Goal: Task Accomplishment & Management: Manage account settings

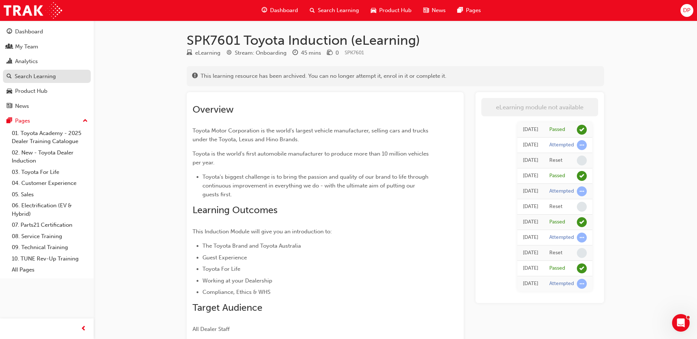
click at [32, 77] on div "Search Learning" at bounding box center [35, 76] width 41 height 8
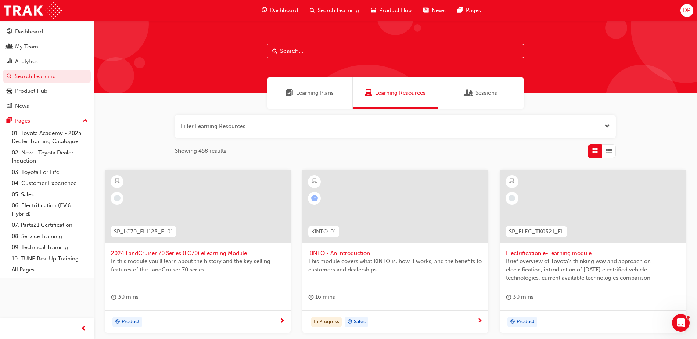
click at [328, 93] on span "Learning Plans" at bounding box center [314, 93] width 37 height 8
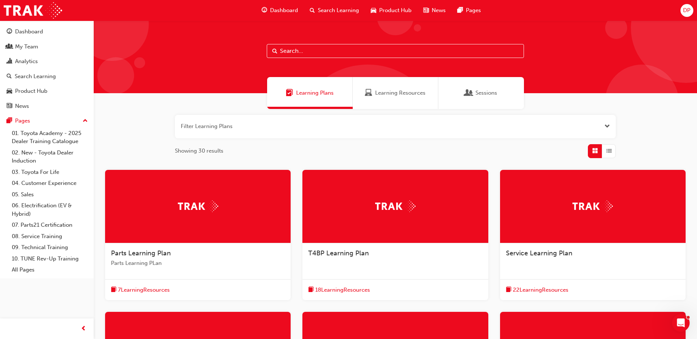
click at [326, 49] on input "text" at bounding box center [395, 51] width 257 height 14
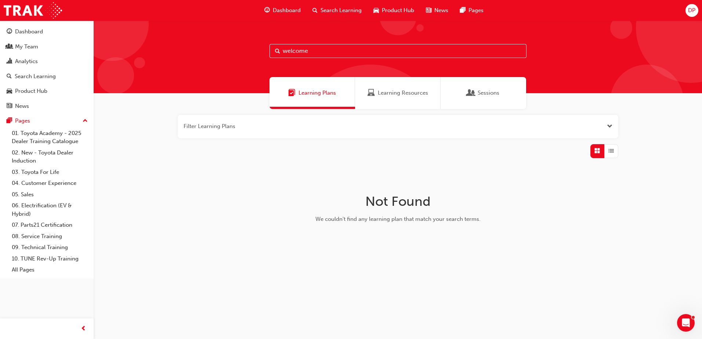
click at [400, 90] on span "Learning Resources" at bounding box center [403, 93] width 50 height 8
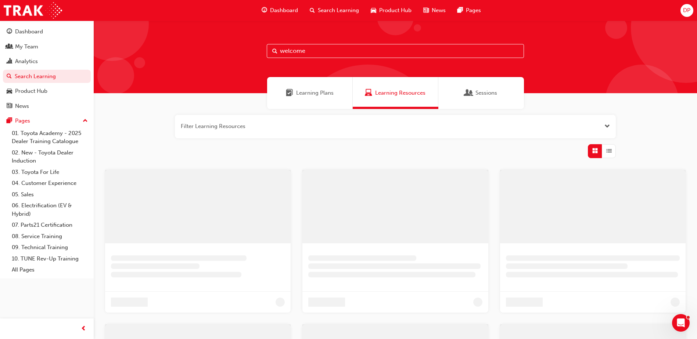
click at [311, 52] on input "welcome" at bounding box center [395, 51] width 257 height 14
drag, startPoint x: 316, startPoint y: 52, endPoint x: 241, endPoint y: 54, distance: 75.0
click at [241, 54] on div "welcome" at bounding box center [395, 57] width 603 height 73
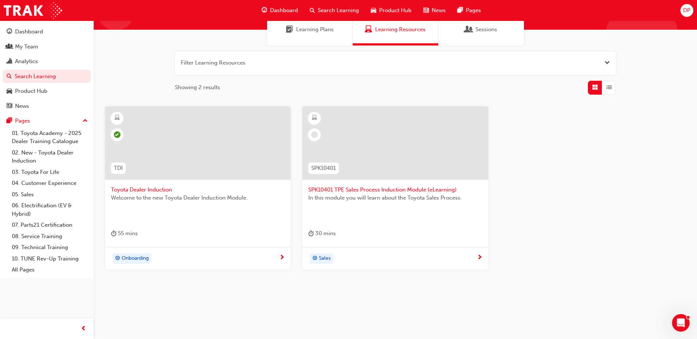
scroll to position [65, 0]
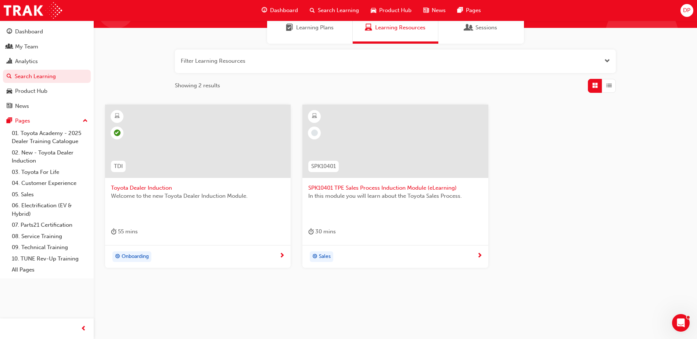
type input "induction"
click at [202, 145] on div at bounding box center [197, 141] width 185 height 73
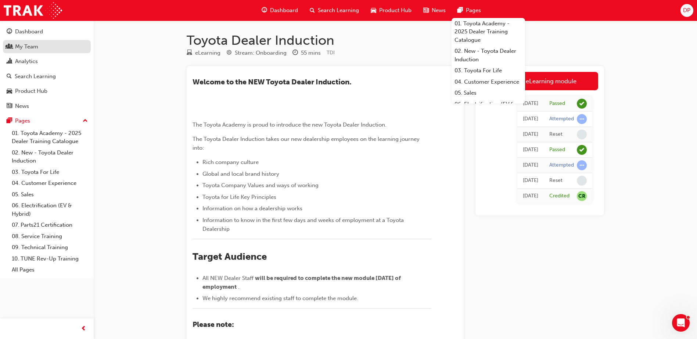
click at [28, 45] on div "My Team" at bounding box center [26, 47] width 23 height 8
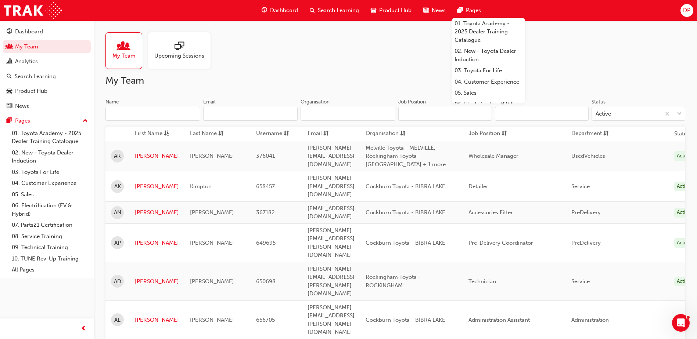
click at [152, 118] on input "Name" at bounding box center [152, 114] width 95 height 14
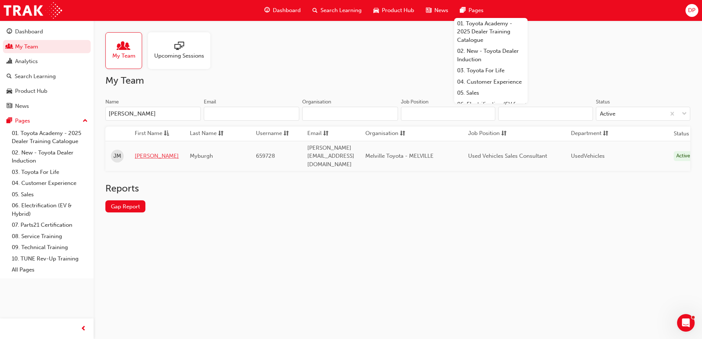
type input "[PERSON_NAME]"
click at [151, 152] on link "[PERSON_NAME]" at bounding box center [157, 156] width 44 height 8
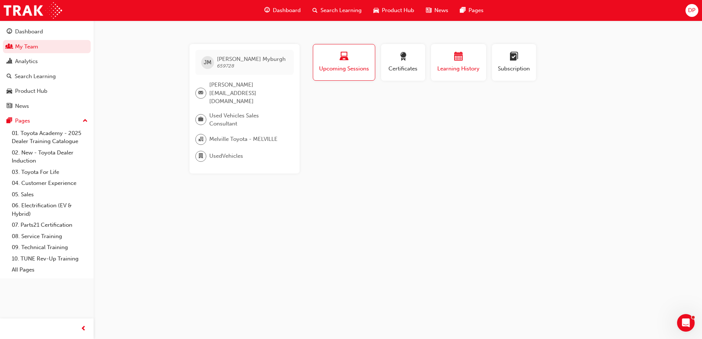
click at [458, 66] on span "Learning History" at bounding box center [459, 69] width 44 height 8
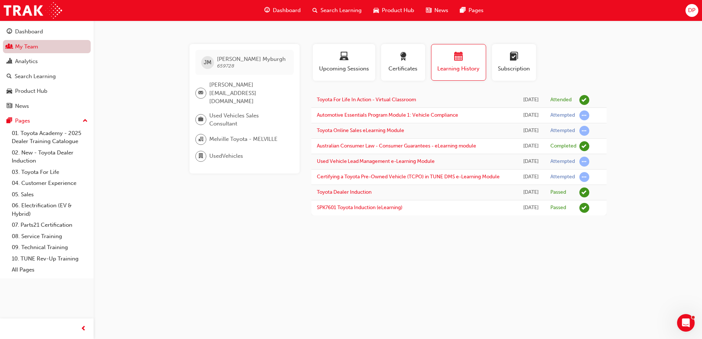
click at [36, 45] on link "My Team" at bounding box center [47, 47] width 88 height 14
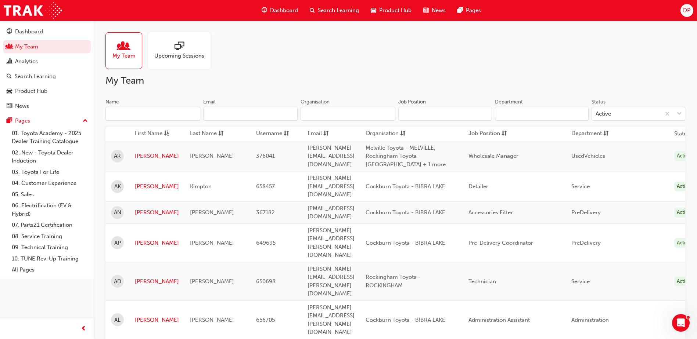
click at [139, 114] on input "Name" at bounding box center [152, 114] width 95 height 14
type input "A"
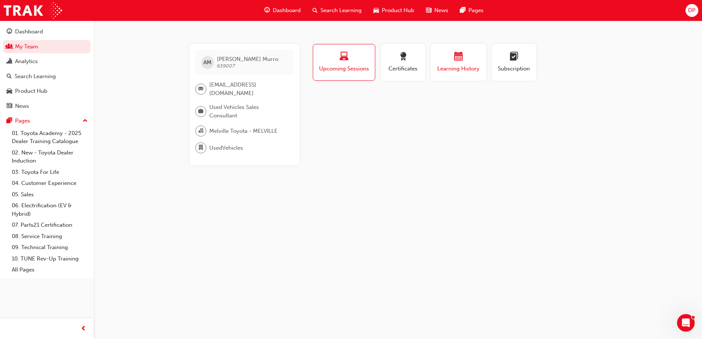
click at [459, 64] on div "Learning History" at bounding box center [459, 62] width 44 height 21
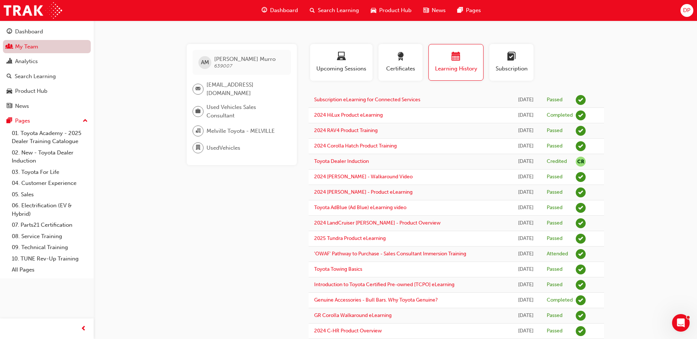
click at [37, 47] on link "My Team" at bounding box center [47, 47] width 88 height 14
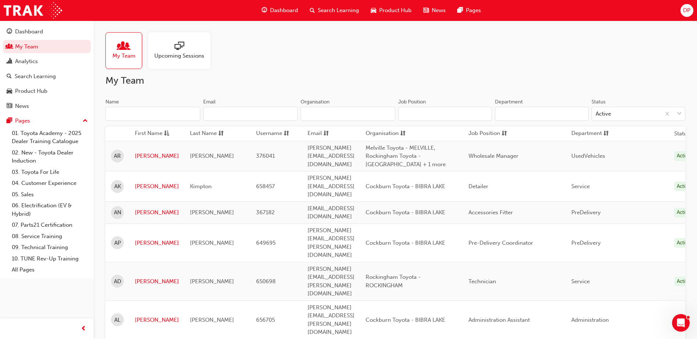
click at [133, 115] on input "Name" at bounding box center [152, 114] width 95 height 14
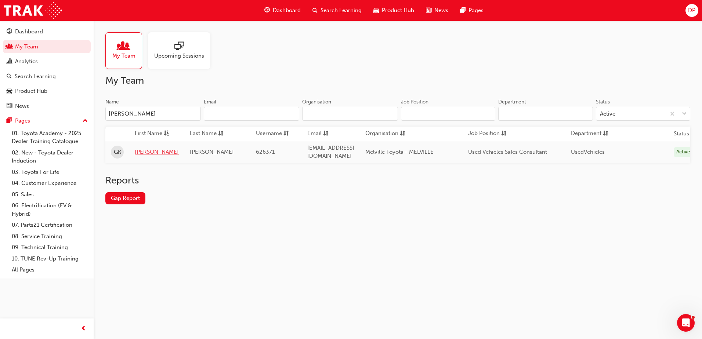
type input "[PERSON_NAME]"
click at [147, 153] on link "[PERSON_NAME]" at bounding box center [157, 152] width 44 height 8
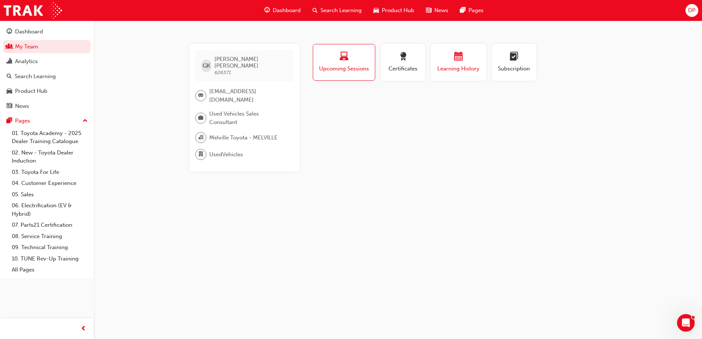
click at [469, 54] on div "button" at bounding box center [459, 57] width 44 height 11
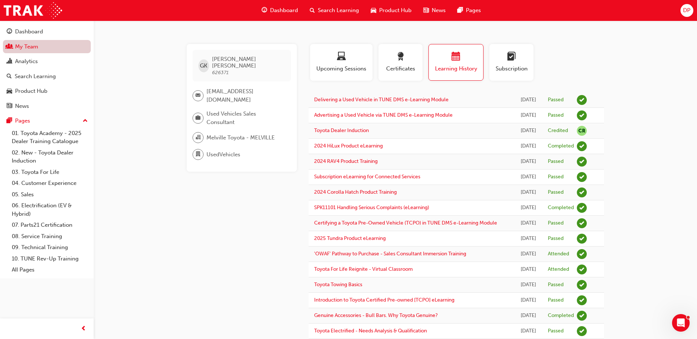
click at [32, 47] on link "My Team" at bounding box center [47, 47] width 88 height 14
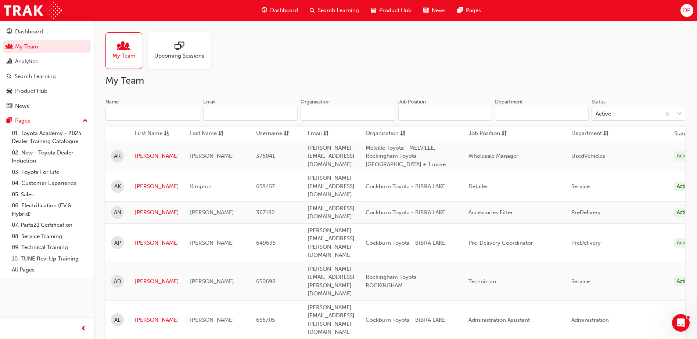
click at [145, 111] on input "Name" at bounding box center [152, 114] width 95 height 14
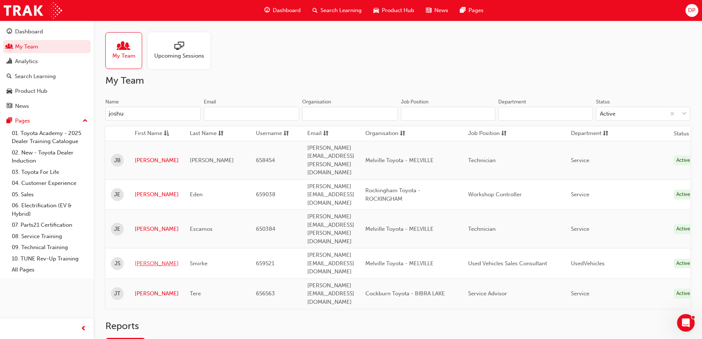
type input "joshu"
click at [144, 260] on link "[PERSON_NAME]" at bounding box center [157, 264] width 44 height 8
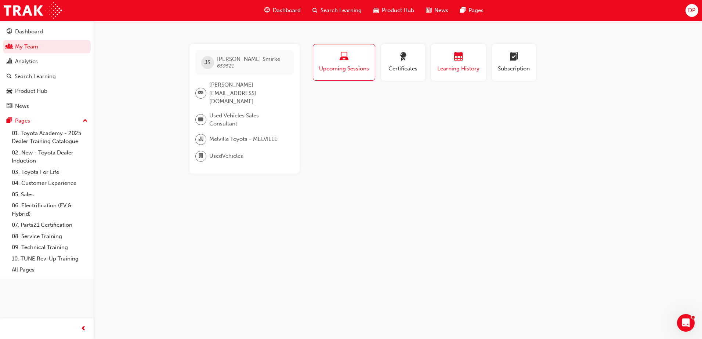
click at [479, 58] on div "button" at bounding box center [459, 57] width 44 height 11
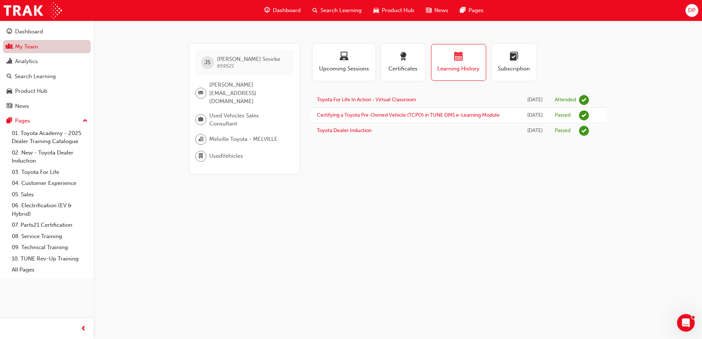
click at [29, 48] on link "My Team" at bounding box center [47, 47] width 88 height 14
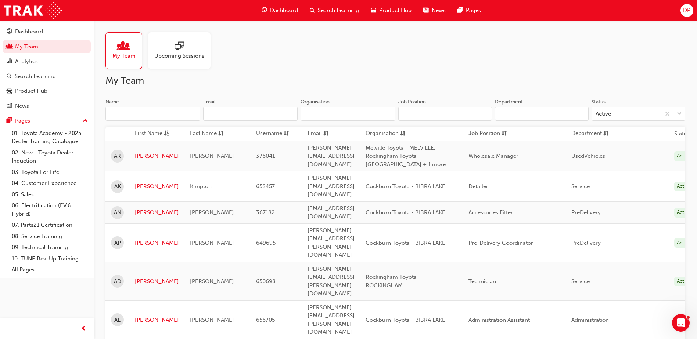
click at [147, 110] on input "Name" at bounding box center [152, 114] width 95 height 14
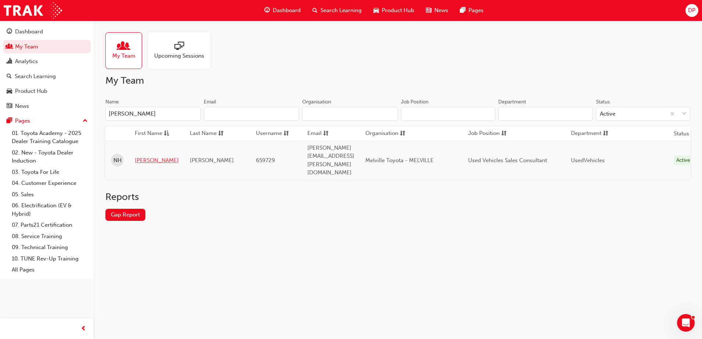
type input "[PERSON_NAME]"
click at [141, 156] on link "[PERSON_NAME]" at bounding box center [157, 160] width 44 height 8
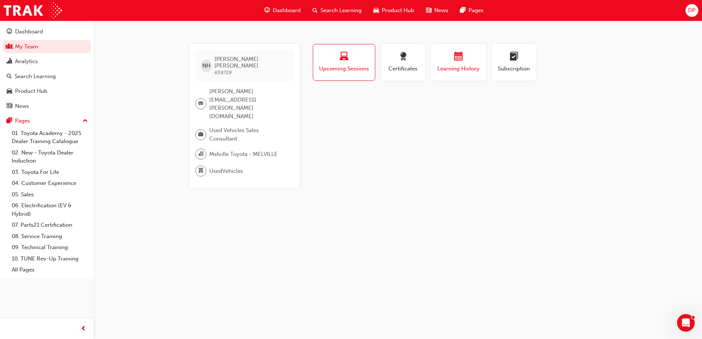
click at [467, 62] on div "button" at bounding box center [459, 57] width 44 height 11
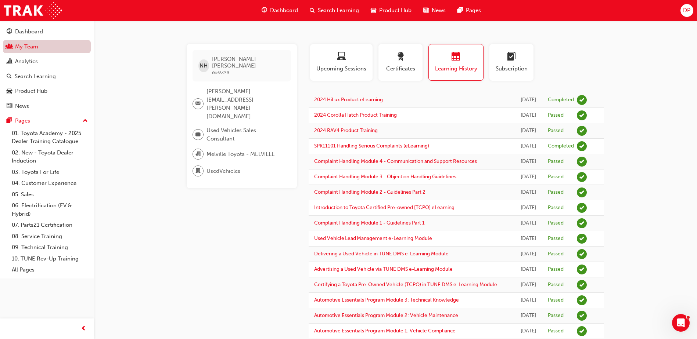
click at [34, 46] on link "My Team" at bounding box center [47, 47] width 88 height 14
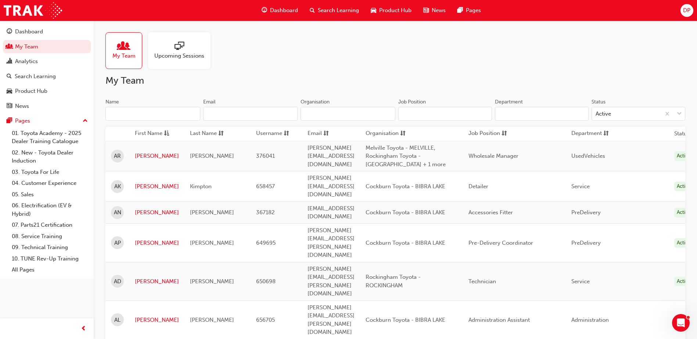
click at [146, 111] on input "Name" at bounding box center [152, 114] width 95 height 14
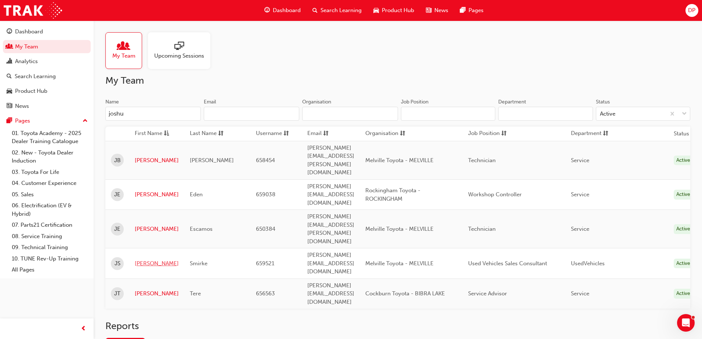
type input "joshu"
click at [143, 260] on link "[PERSON_NAME]" at bounding box center [157, 264] width 44 height 8
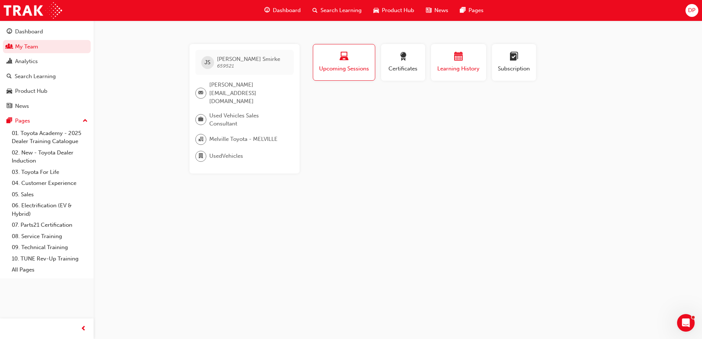
click at [476, 48] on button "Learning History" at bounding box center [458, 62] width 55 height 37
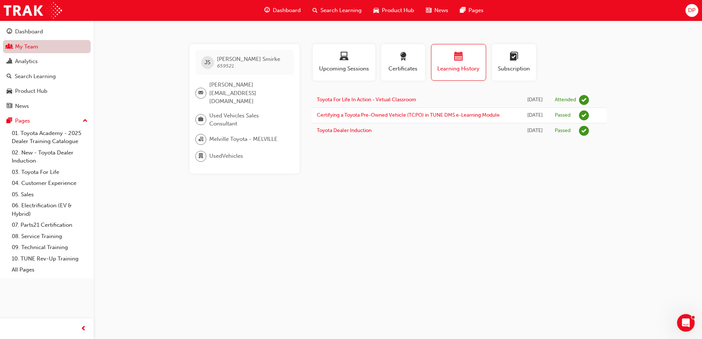
click at [32, 50] on link "My Team" at bounding box center [47, 47] width 88 height 14
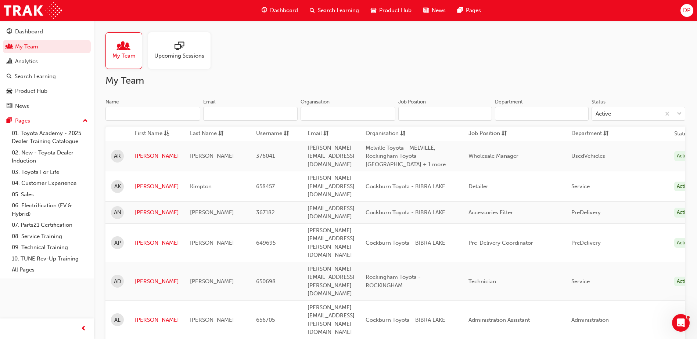
click at [126, 112] on input "Name" at bounding box center [152, 114] width 95 height 14
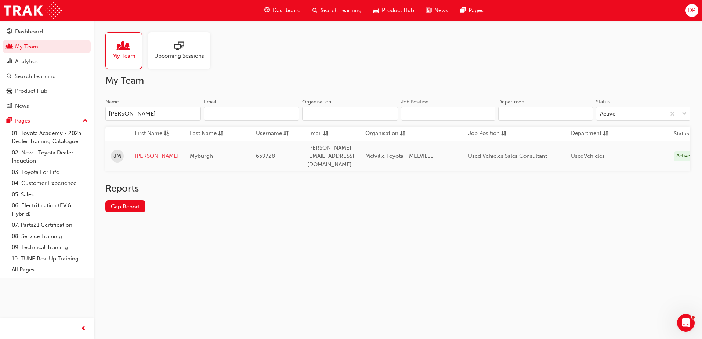
type input "[PERSON_NAME]"
click at [148, 152] on link "[PERSON_NAME]" at bounding box center [157, 156] width 44 height 8
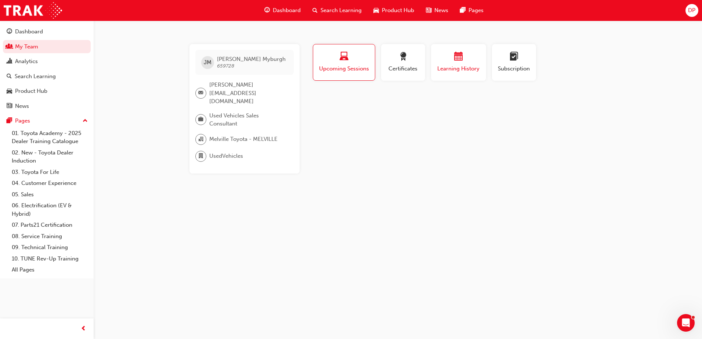
click at [453, 72] on span "Learning History" at bounding box center [459, 69] width 44 height 8
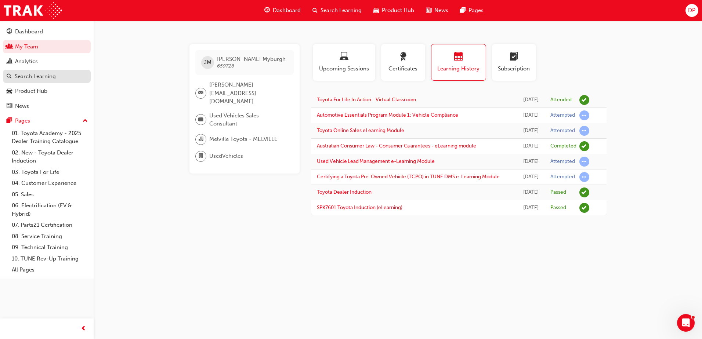
click at [50, 75] on div "Search Learning" at bounding box center [35, 76] width 41 height 8
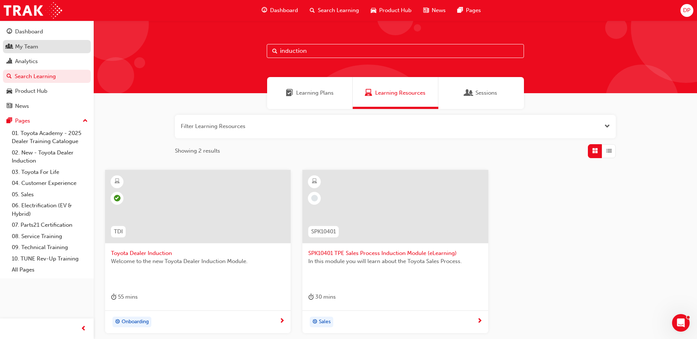
click at [43, 45] on div "My Team" at bounding box center [47, 46] width 80 height 9
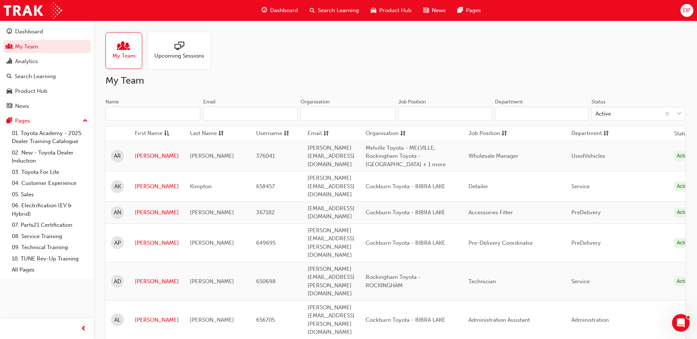
click at [138, 111] on input "Name" at bounding box center [152, 114] width 95 height 14
click at [145, 119] on input "Name" at bounding box center [152, 114] width 95 height 14
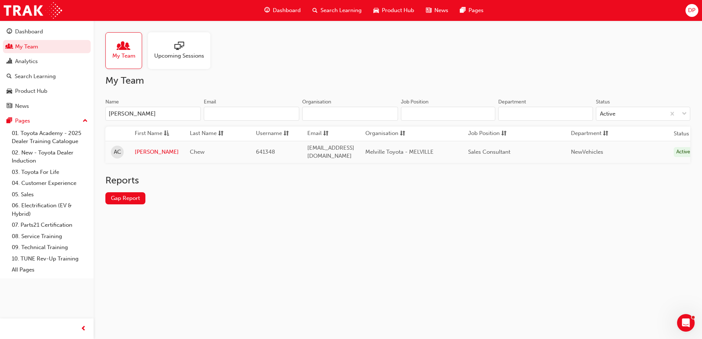
type input "[PERSON_NAME]"
click at [133, 150] on td "[PERSON_NAME]" at bounding box center [156, 152] width 55 height 22
click at [136, 151] on link "[PERSON_NAME]" at bounding box center [157, 152] width 44 height 8
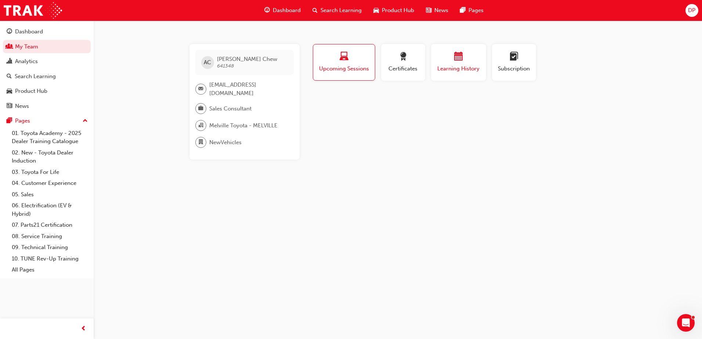
click at [451, 58] on div "button" at bounding box center [459, 57] width 44 height 11
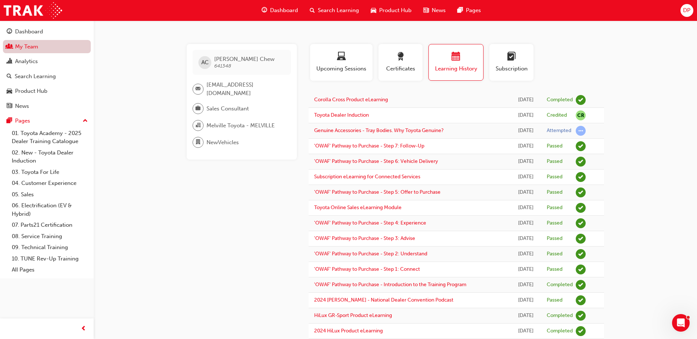
click at [42, 47] on link "My Team" at bounding box center [47, 47] width 88 height 14
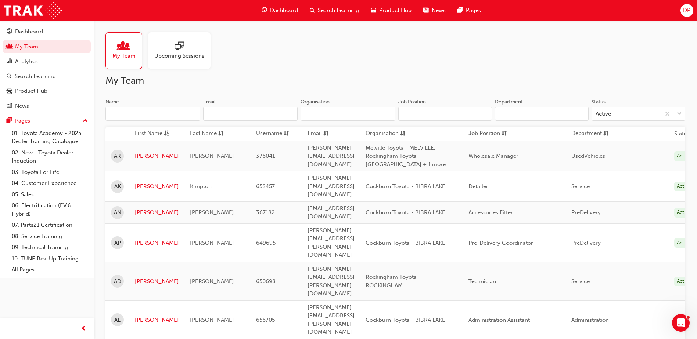
click at [140, 110] on input "Name" at bounding box center [152, 114] width 95 height 14
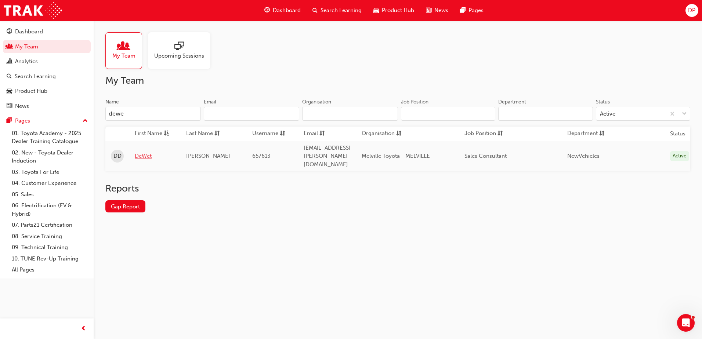
type input "dewe"
click at [146, 152] on link "DeWet" at bounding box center [155, 156] width 40 height 8
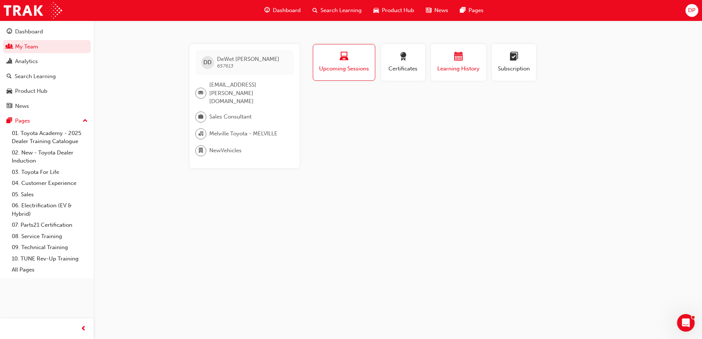
click at [445, 67] on span "Learning History" at bounding box center [459, 69] width 44 height 8
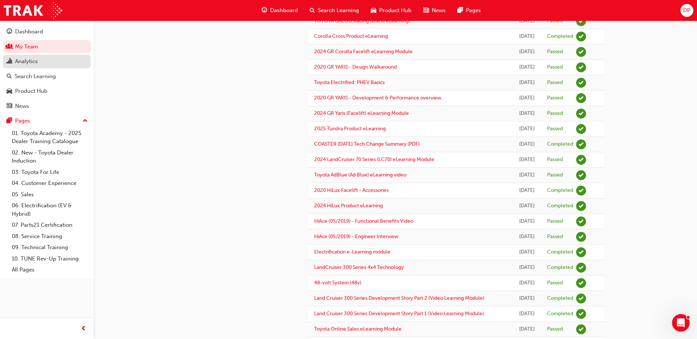
scroll to position [358, 0]
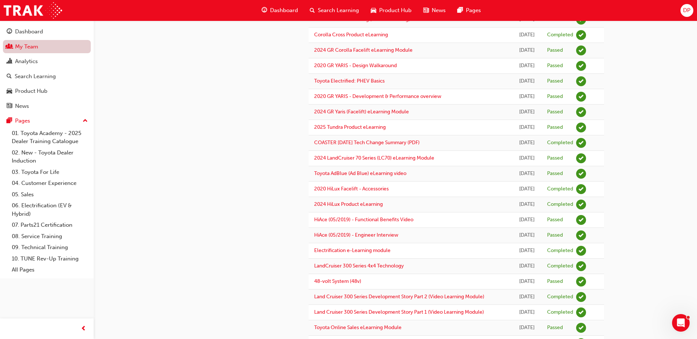
click at [38, 47] on link "My Team" at bounding box center [47, 47] width 88 height 14
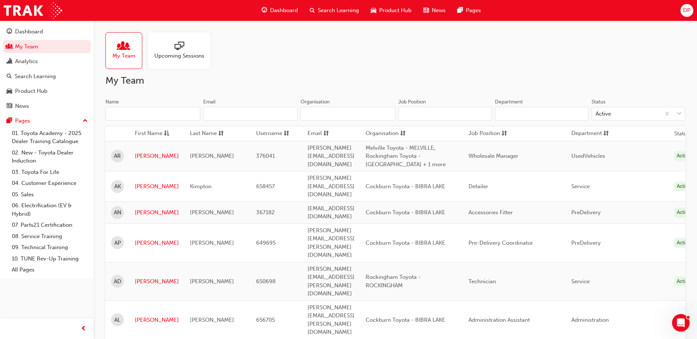
click at [132, 116] on input "Name" at bounding box center [152, 114] width 95 height 14
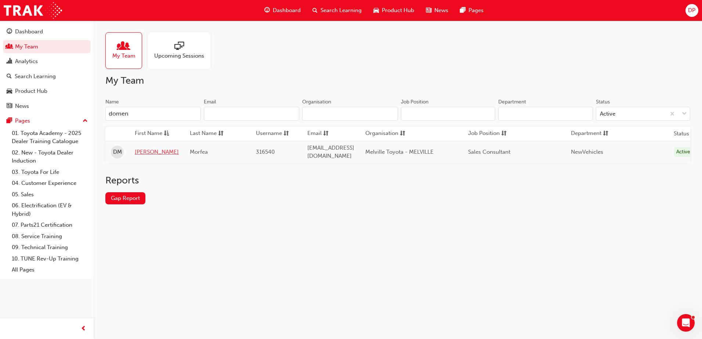
type input "domen"
click at [150, 151] on link "[PERSON_NAME]" at bounding box center [157, 152] width 44 height 8
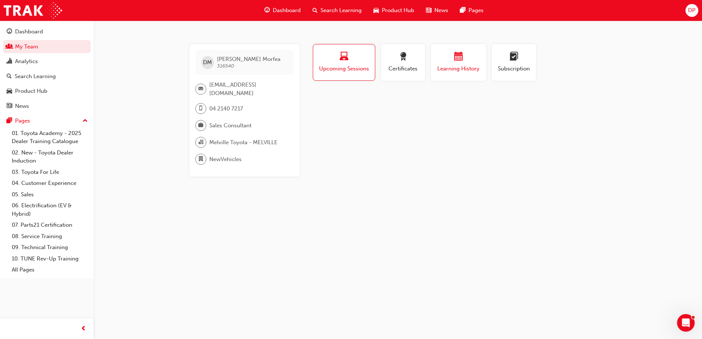
click at [462, 66] on span "Learning History" at bounding box center [459, 69] width 44 height 8
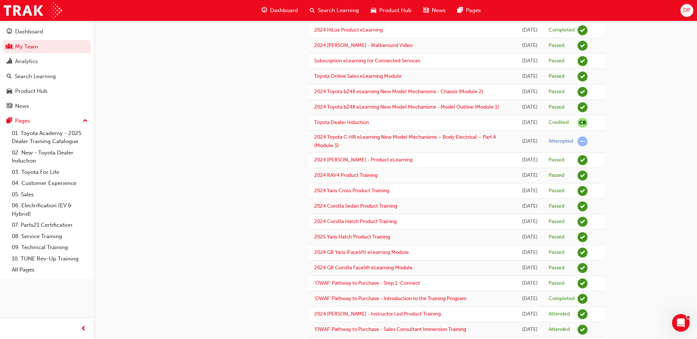
scroll to position [312, 0]
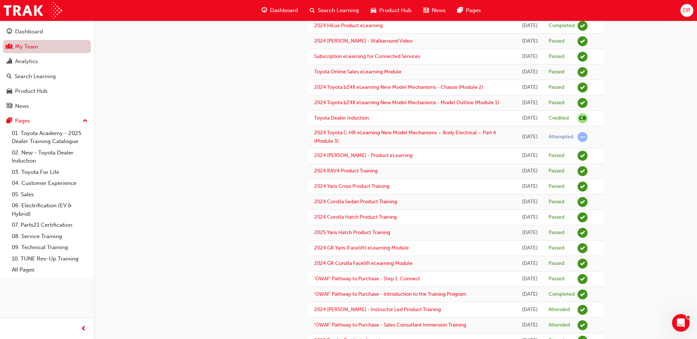
click at [31, 47] on link "My Team" at bounding box center [47, 47] width 88 height 14
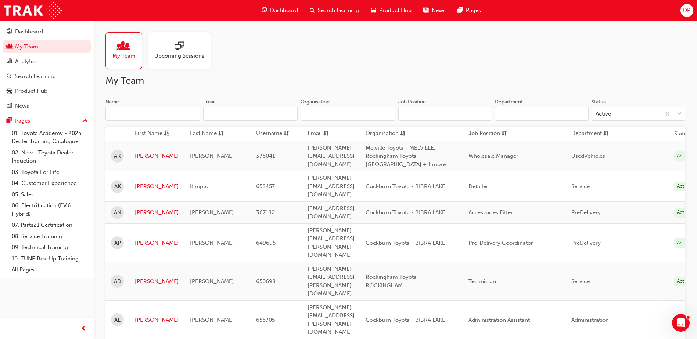
click at [141, 116] on input "Name" at bounding box center [152, 114] width 95 height 14
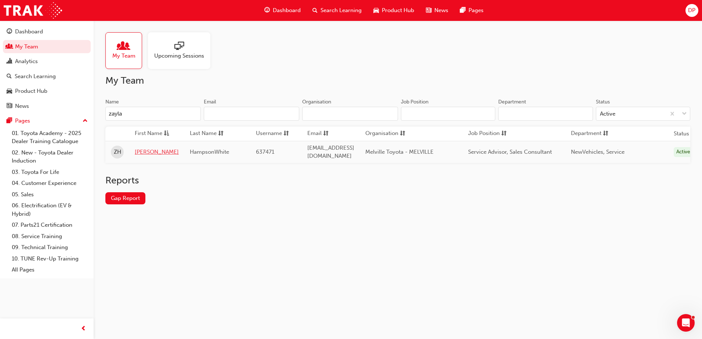
type input "zayla"
click at [139, 149] on link "[PERSON_NAME]" at bounding box center [157, 152] width 44 height 8
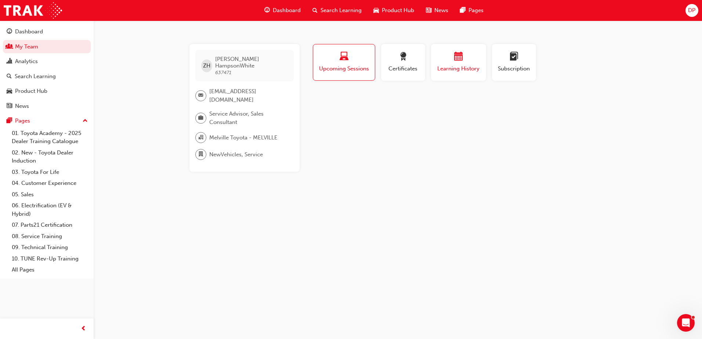
click at [465, 57] on div "button" at bounding box center [459, 57] width 44 height 11
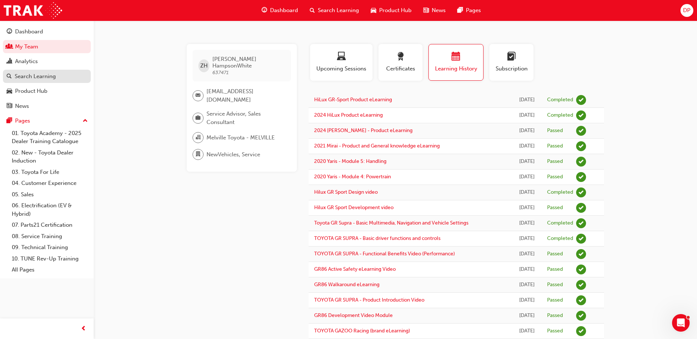
click at [28, 75] on div "Search Learning" at bounding box center [35, 76] width 41 height 8
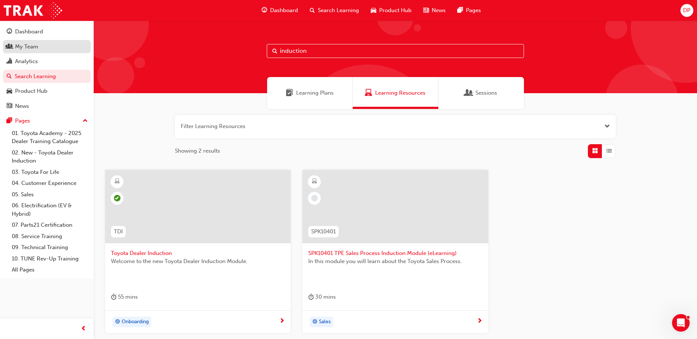
click at [38, 49] on div "My Team" at bounding box center [47, 46] width 80 height 9
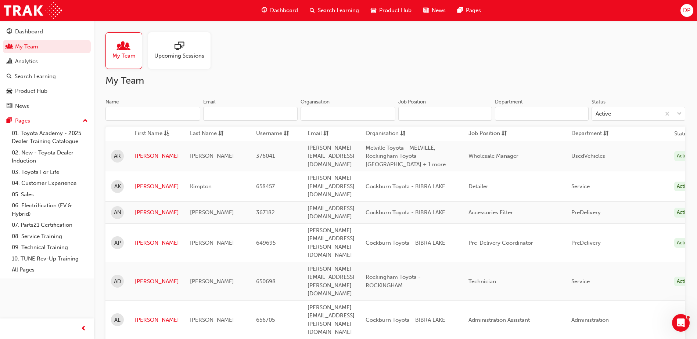
click at [143, 115] on input "Name" at bounding box center [152, 114] width 95 height 14
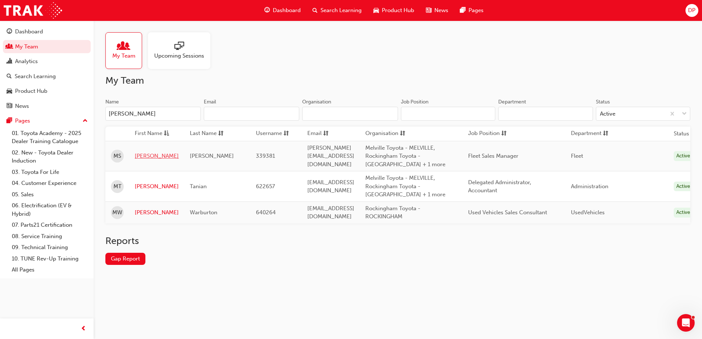
type input "[PERSON_NAME]"
click at [153, 157] on link "[PERSON_NAME]" at bounding box center [157, 156] width 44 height 8
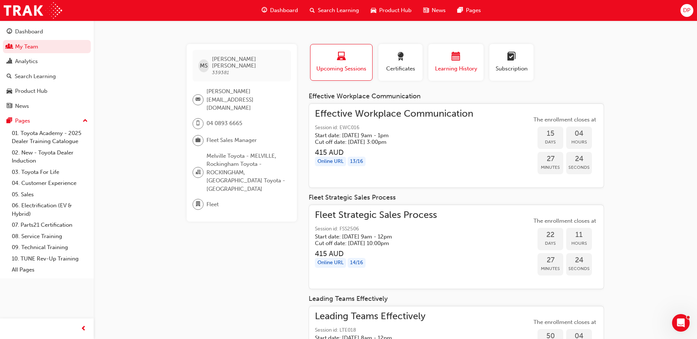
click at [448, 66] on span "Learning History" at bounding box center [456, 69] width 44 height 8
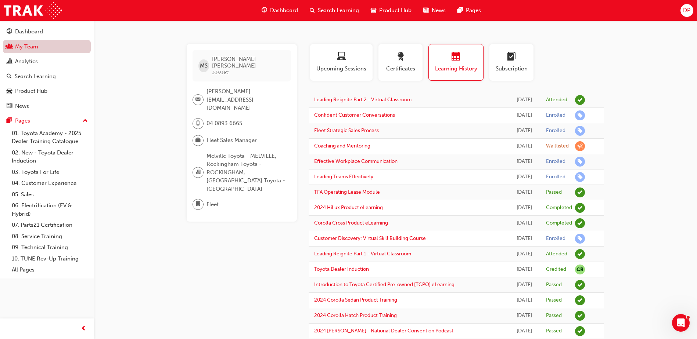
click at [34, 46] on link "My Team" at bounding box center [47, 47] width 88 height 14
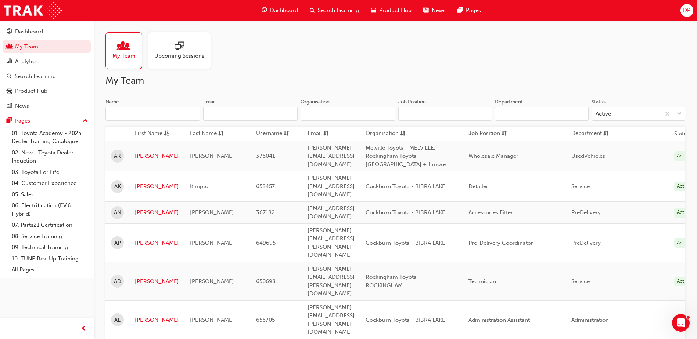
click at [160, 113] on input "Name" at bounding box center [152, 114] width 95 height 14
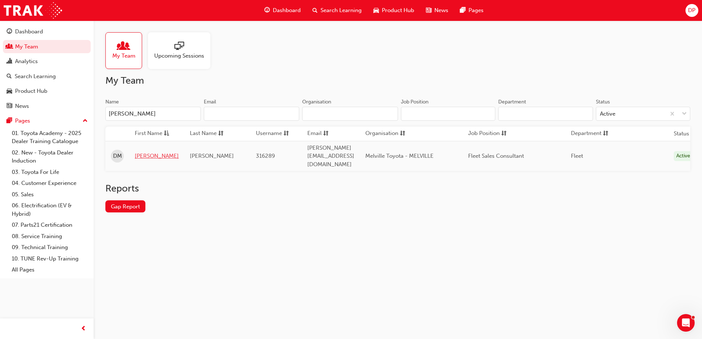
type input "[PERSON_NAME]"
click at [155, 152] on link "[PERSON_NAME]" at bounding box center [157, 156] width 44 height 8
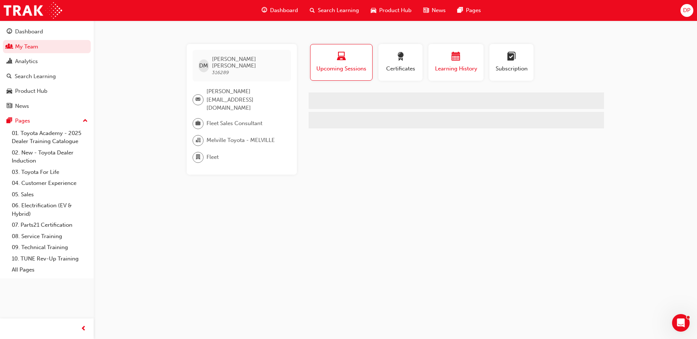
click at [466, 60] on div "button" at bounding box center [456, 57] width 44 height 11
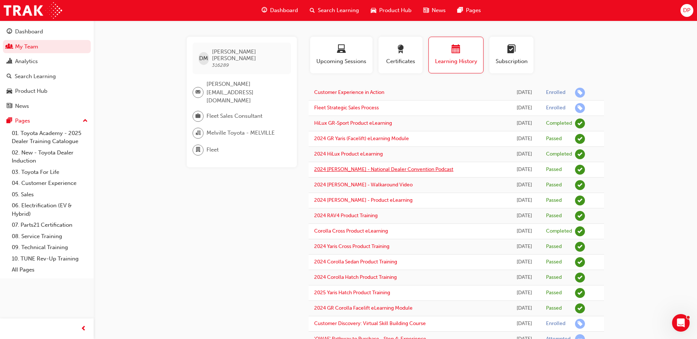
scroll to position [9, 0]
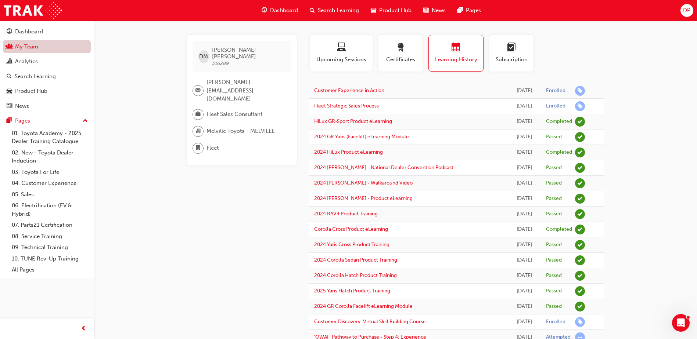
click at [33, 46] on link "My Team" at bounding box center [47, 47] width 88 height 14
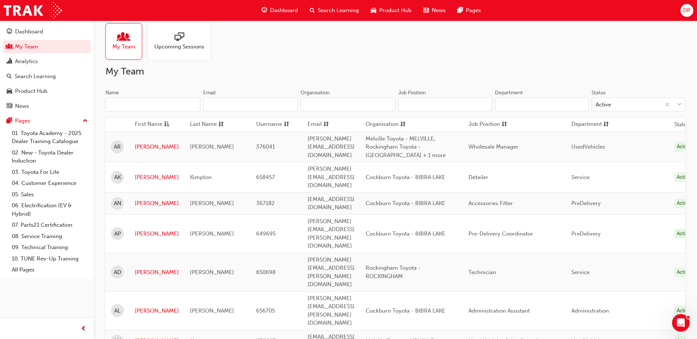
click at [165, 101] on input "Name" at bounding box center [152, 105] width 95 height 14
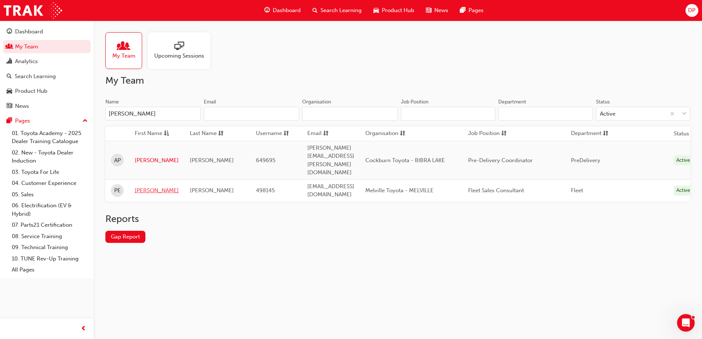
type input "[PERSON_NAME]"
click at [149, 187] on link "[PERSON_NAME]" at bounding box center [157, 191] width 44 height 8
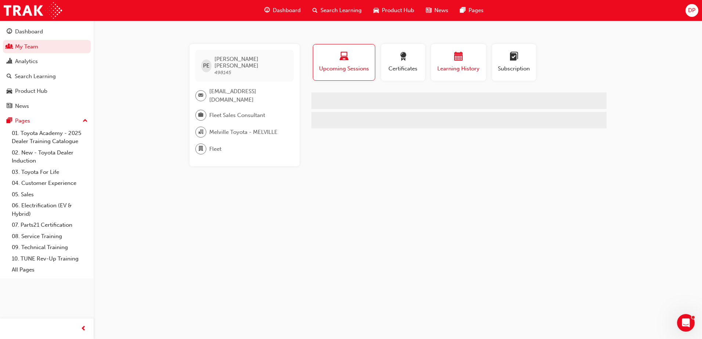
click at [473, 64] on div "Learning History" at bounding box center [459, 62] width 44 height 21
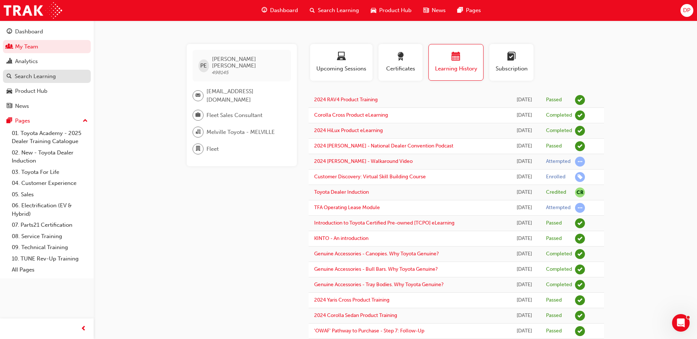
click at [34, 78] on div "Search Learning" at bounding box center [35, 76] width 41 height 8
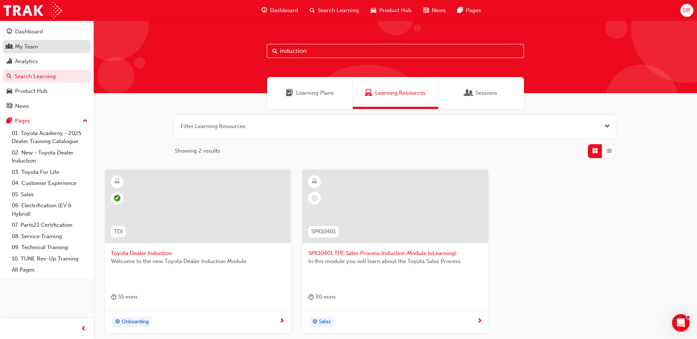
click at [47, 43] on div "My Team" at bounding box center [47, 46] width 80 height 9
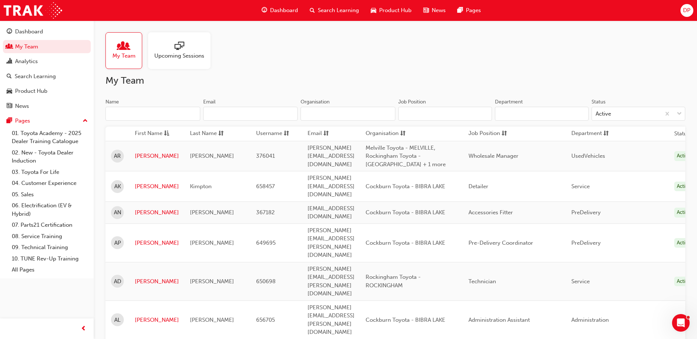
click at [129, 113] on input "Name" at bounding box center [152, 114] width 95 height 14
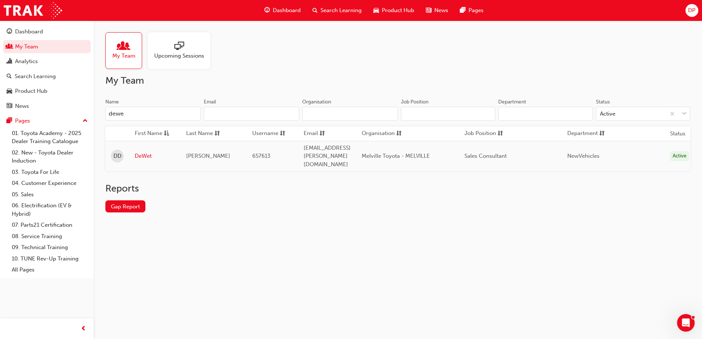
type input "dewe"
click at [139, 144] on td "DeWet" at bounding box center [154, 156] width 51 height 30
click at [141, 152] on link "DeWet" at bounding box center [155, 156] width 40 height 8
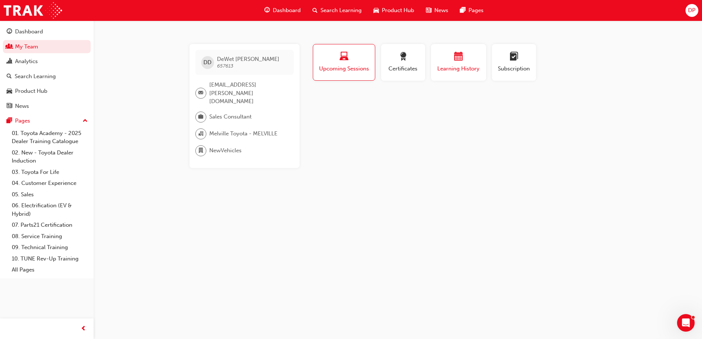
click at [459, 64] on div "Learning History" at bounding box center [459, 62] width 44 height 21
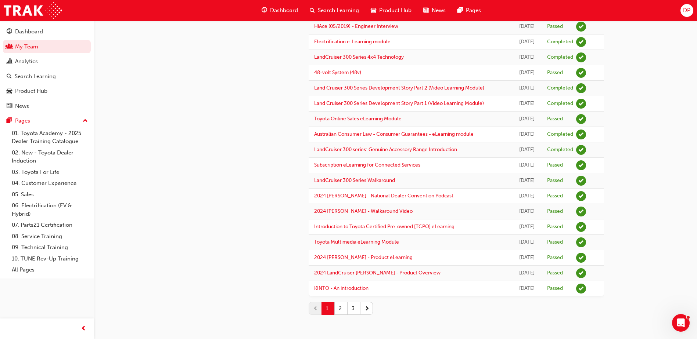
scroll to position [600, 0]
click at [339, 308] on button "2" at bounding box center [340, 308] width 13 height 13
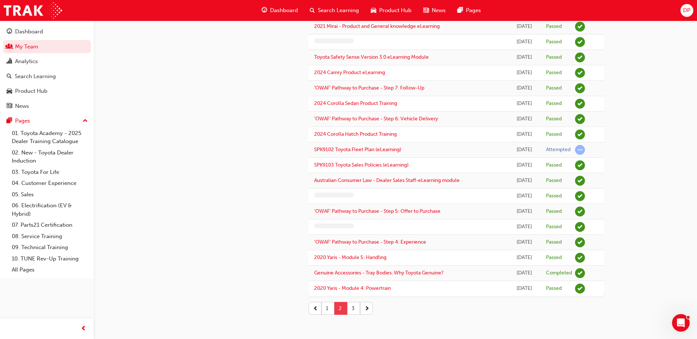
scroll to position [567, 0]
click at [350, 308] on button "3" at bounding box center [353, 308] width 13 height 13
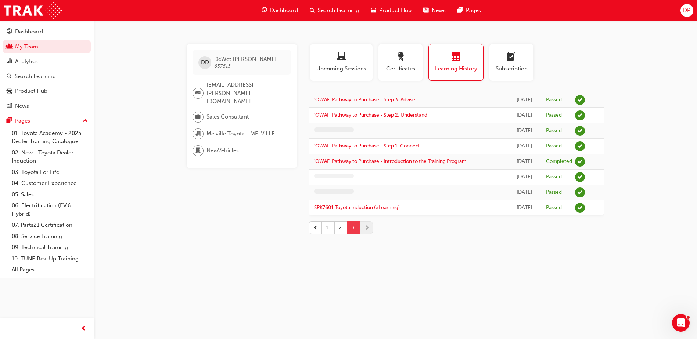
scroll to position [0, 0]
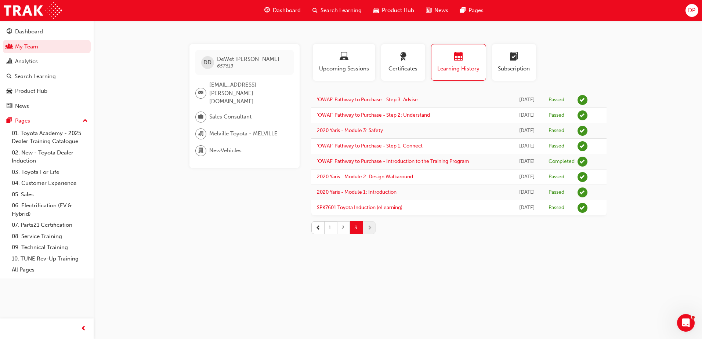
click at [342, 226] on button "2" at bounding box center [343, 227] width 13 height 13
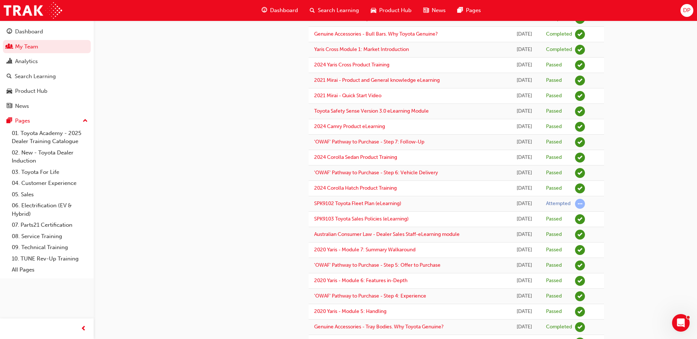
scroll to position [512, 0]
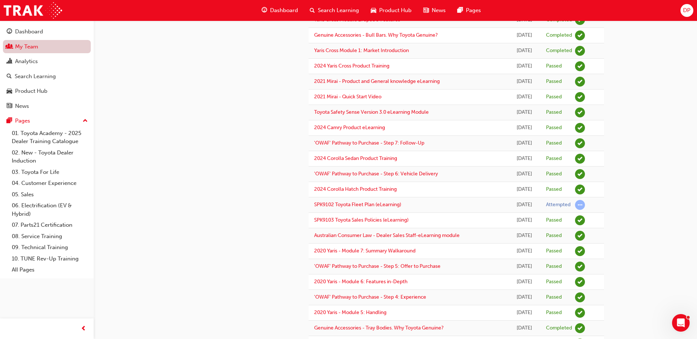
click at [27, 48] on link "My Team" at bounding box center [47, 47] width 88 height 14
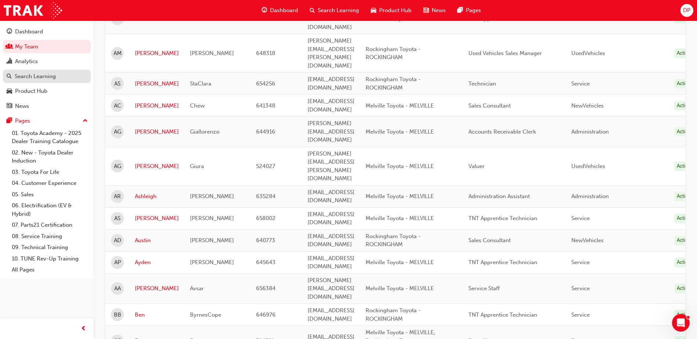
click at [35, 75] on div "Search Learning" at bounding box center [35, 76] width 41 height 8
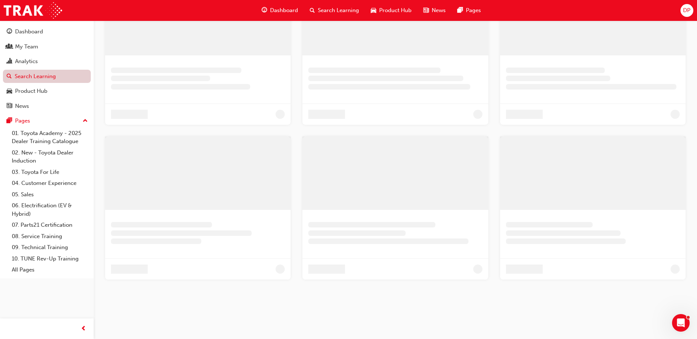
scroll to position [188, 0]
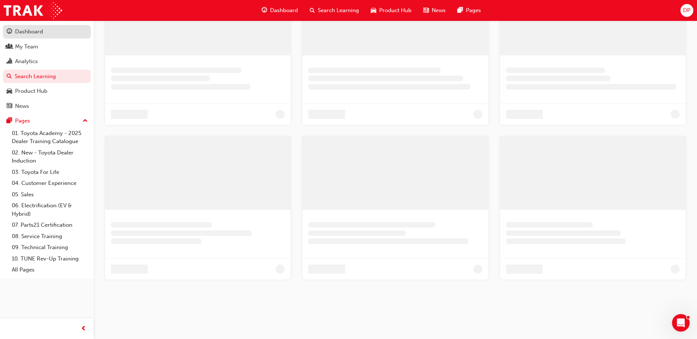
click at [23, 35] on div "Dashboard" at bounding box center [29, 32] width 28 height 8
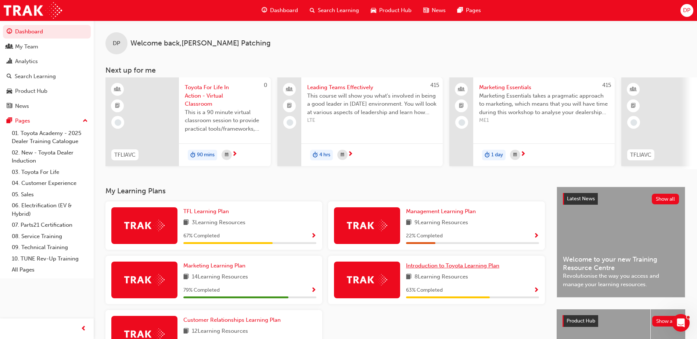
click at [468, 268] on span "Introduction to Toyota Learning Plan" at bounding box center [452, 266] width 93 height 7
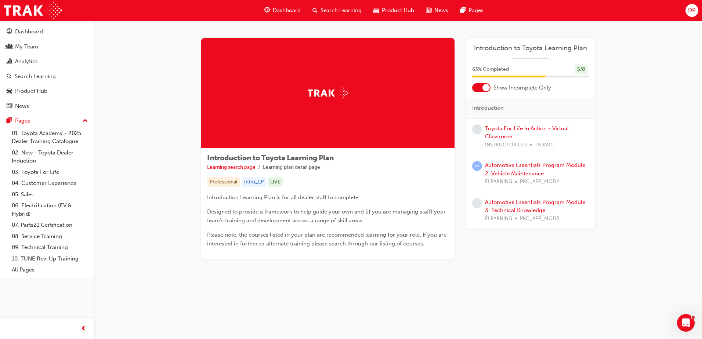
click at [485, 90] on div at bounding box center [486, 87] width 7 height 7
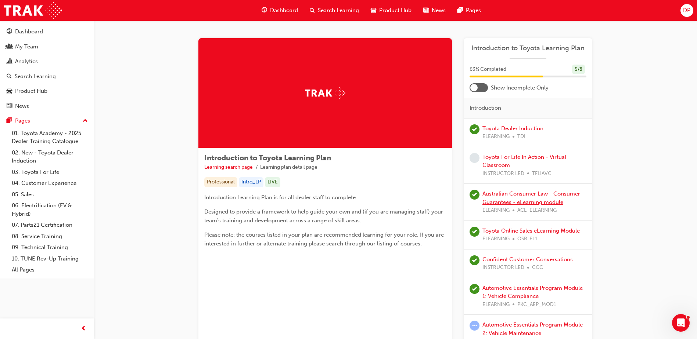
click at [527, 194] on link "Australian Consumer Law - Consumer Guarantees - eLearning module" at bounding box center [531, 198] width 98 height 15
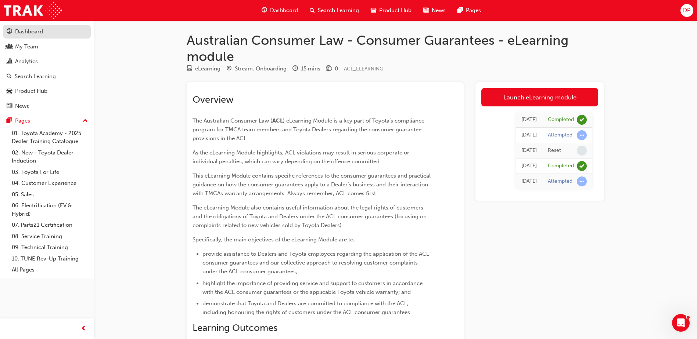
click at [27, 28] on div "Dashboard" at bounding box center [29, 32] width 28 height 8
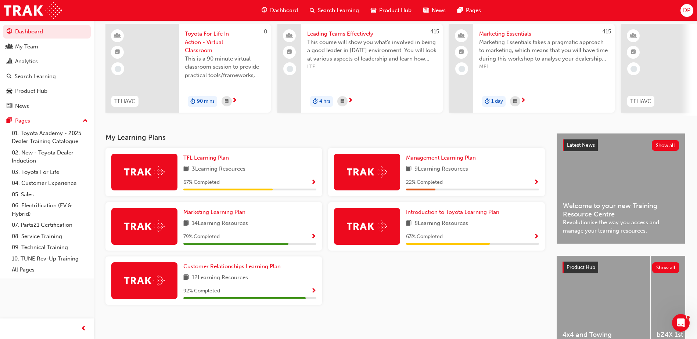
scroll to position [55, 0]
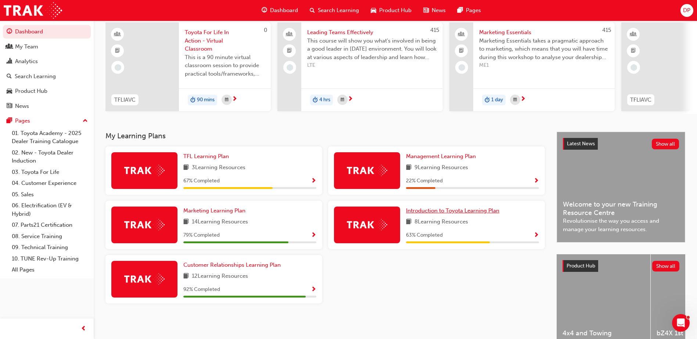
click at [430, 213] on span "Introduction to Toyota Learning Plan" at bounding box center [452, 211] width 93 height 7
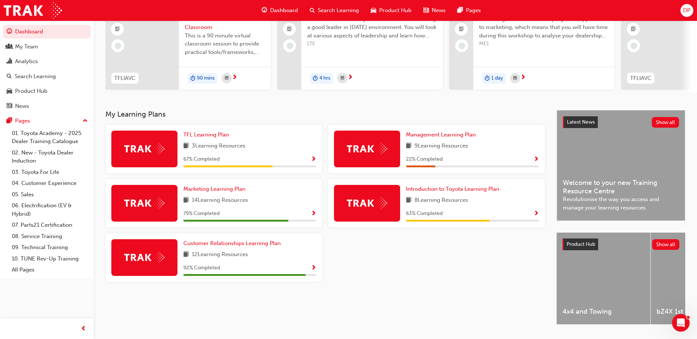
scroll to position [92, 0]
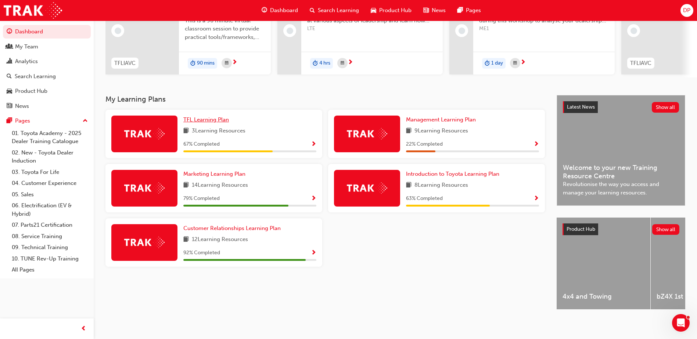
click at [214, 123] on span "TFL Learning Plan" at bounding box center [206, 119] width 46 height 7
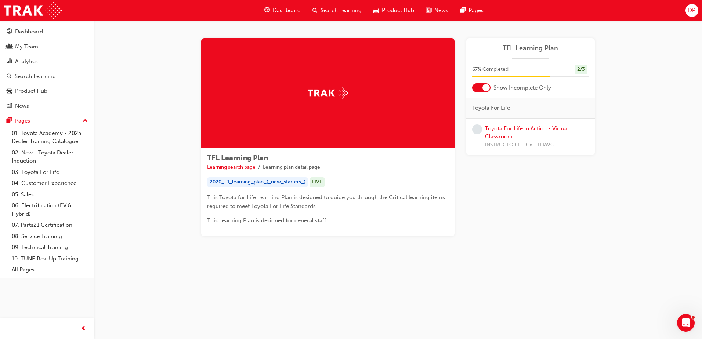
click at [485, 88] on div at bounding box center [486, 87] width 7 height 7
click at [532, 185] on link "Toyota For Life In Action - Virtual Classroom" at bounding box center [527, 190] width 84 height 15
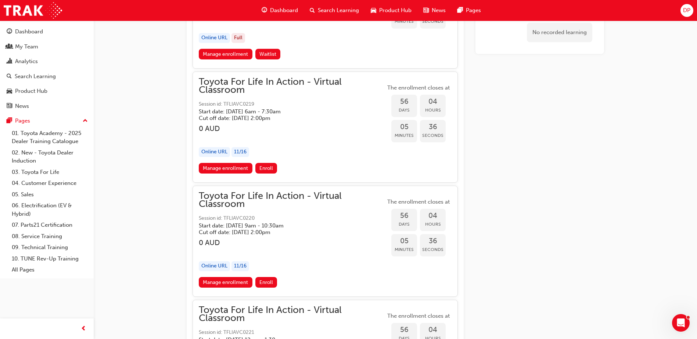
scroll to position [8391, 0]
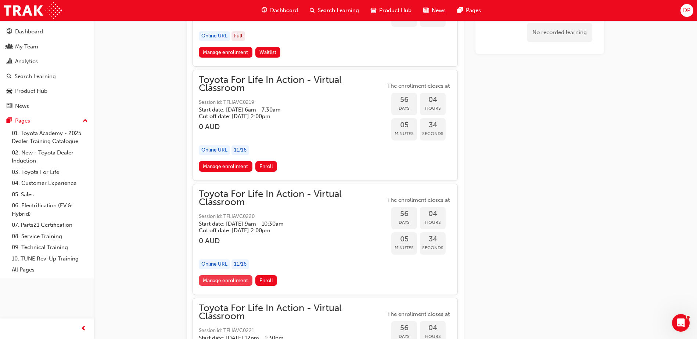
click at [233, 282] on link "Manage enrollment" at bounding box center [226, 280] width 54 height 11
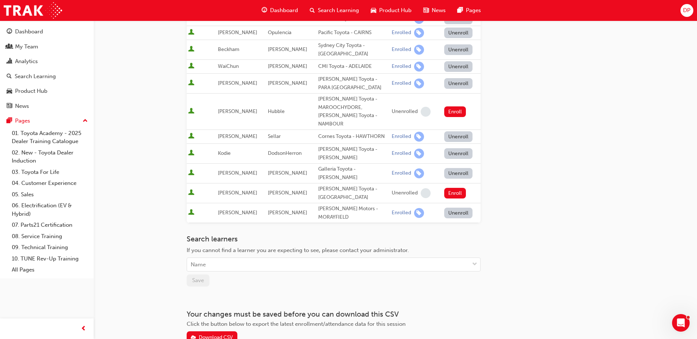
scroll to position [184, 0]
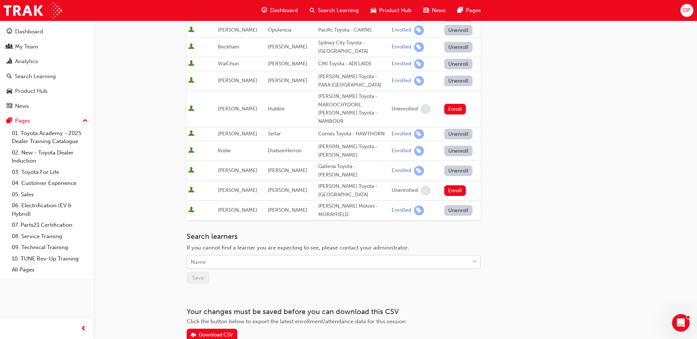
click at [213, 256] on div "Name" at bounding box center [328, 262] width 282 height 13
type input "[PERSON_NAME]"
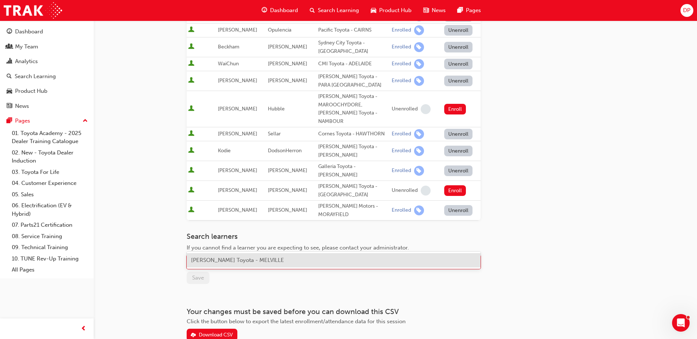
click at [234, 260] on span "[PERSON_NAME] Toyota - MELVILLE" at bounding box center [237, 260] width 93 height 7
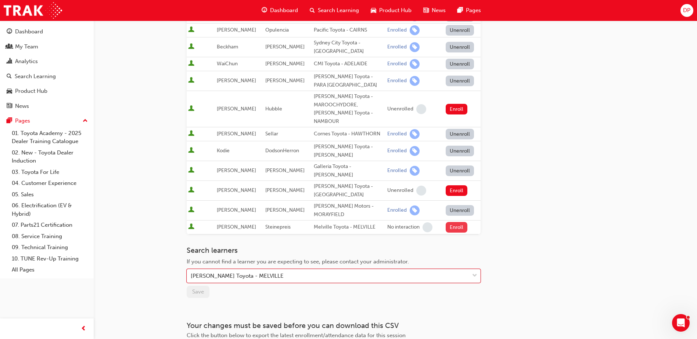
click at [453, 222] on button "Enroll" at bounding box center [457, 227] width 22 height 11
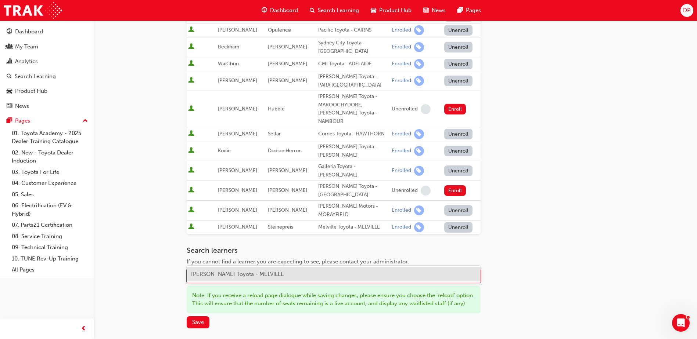
click at [230, 270] on div "Name" at bounding box center [328, 276] width 282 height 13
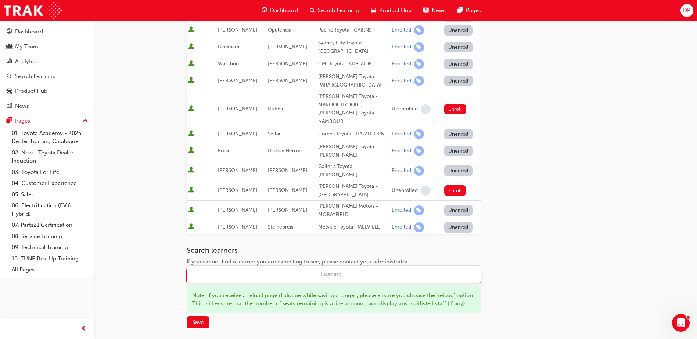
type input "Sheik"
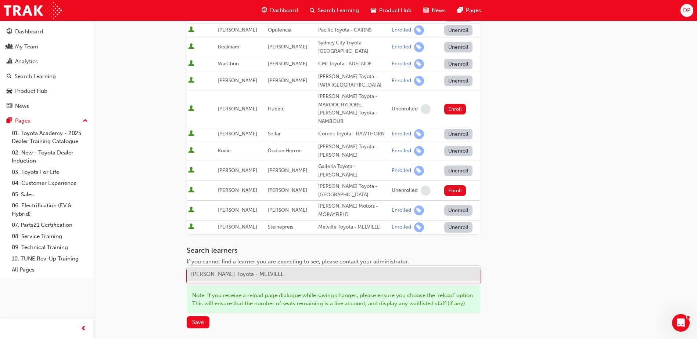
click at [234, 273] on span "[PERSON_NAME] Toyota - MELVILLE" at bounding box center [237, 274] width 93 height 7
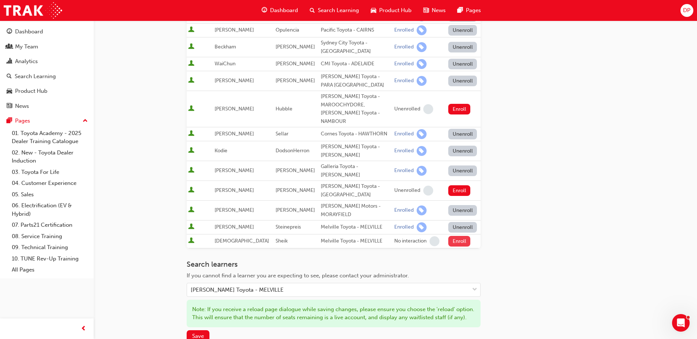
click at [453, 236] on button "Enroll" at bounding box center [459, 241] width 22 height 11
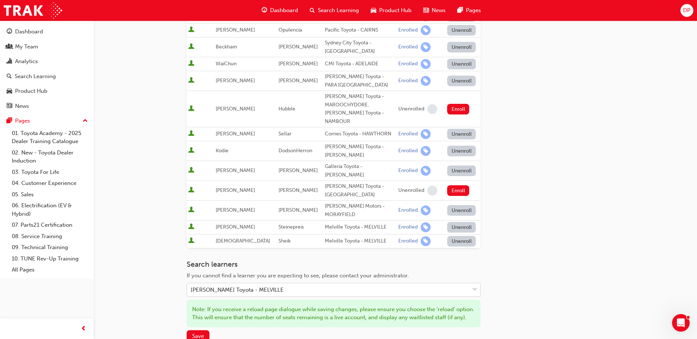
click at [309, 284] on div "[PERSON_NAME] Toyota - MELVILLE" at bounding box center [328, 290] width 282 height 13
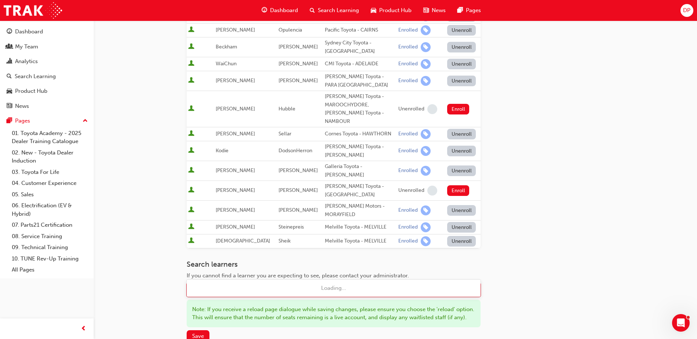
type input "[PERSON_NAME]"
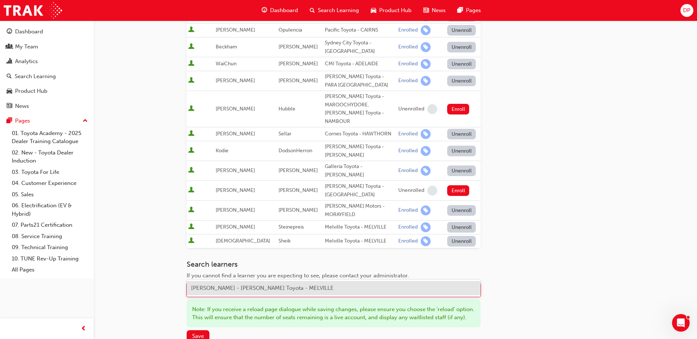
click at [247, 284] on div "[PERSON_NAME] - [PERSON_NAME] Toyota - MELVILLE" at bounding box center [334, 288] width 294 height 14
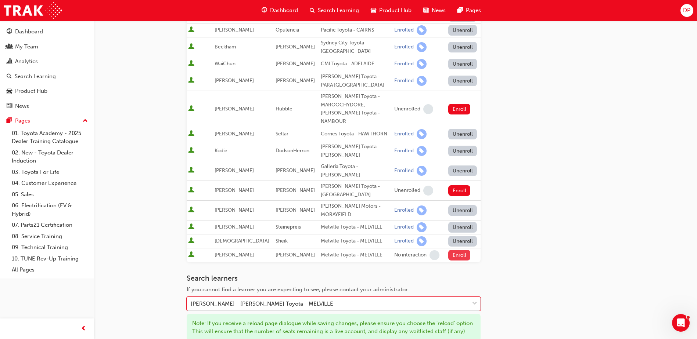
click at [457, 250] on button "Enroll" at bounding box center [459, 255] width 22 height 11
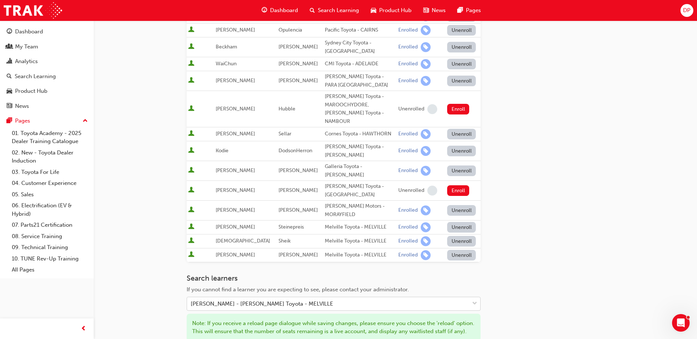
click at [256, 300] on div "[PERSON_NAME] - [PERSON_NAME] Toyota - MELVILLE" at bounding box center [262, 304] width 143 height 8
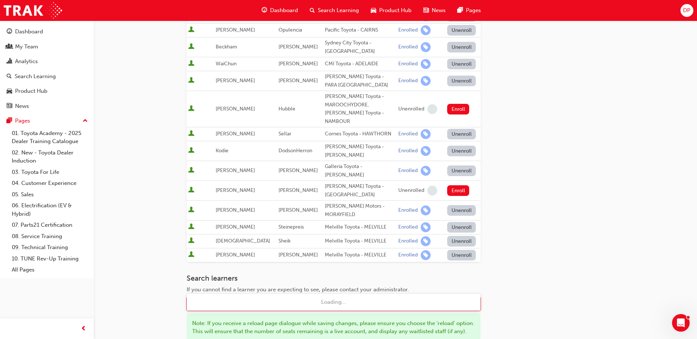
type input "[PERSON_NAME]"
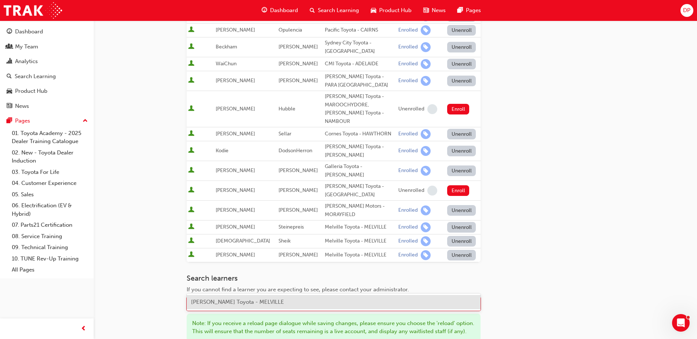
click at [247, 299] on div "[PERSON_NAME] Toyota - MELVILLE" at bounding box center [334, 302] width 294 height 14
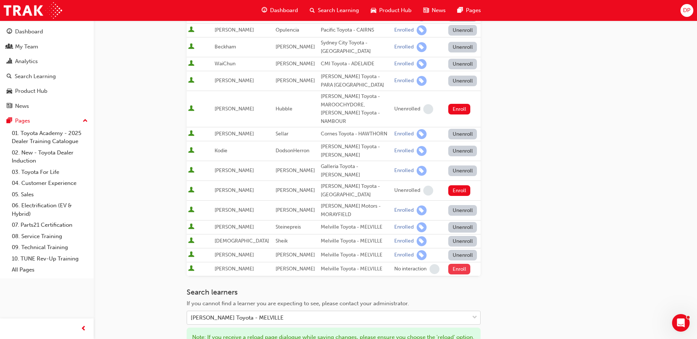
click at [453, 264] on button "Enroll" at bounding box center [459, 269] width 22 height 11
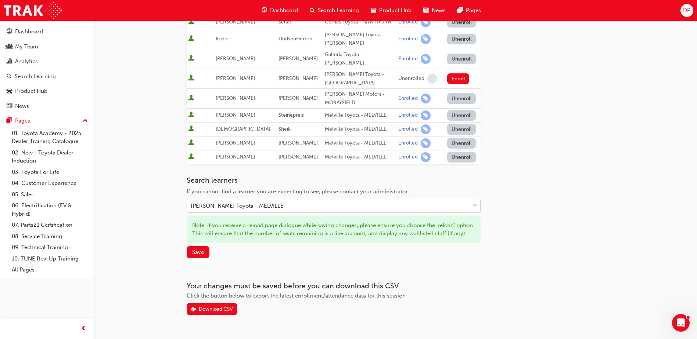
scroll to position [302, 0]
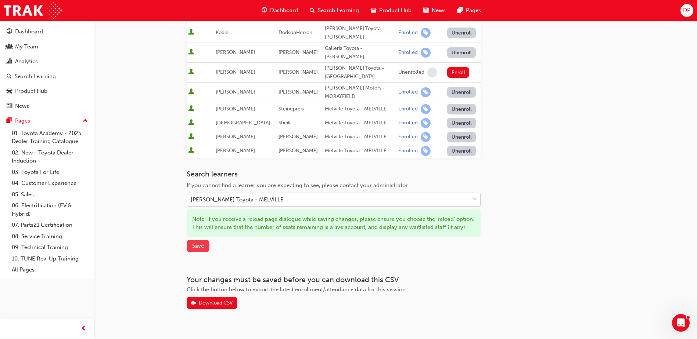
click at [195, 240] on button "Save" at bounding box center [198, 246] width 23 height 12
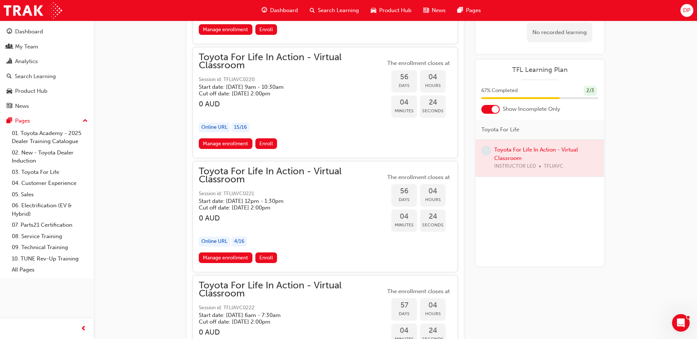
scroll to position [8538, 0]
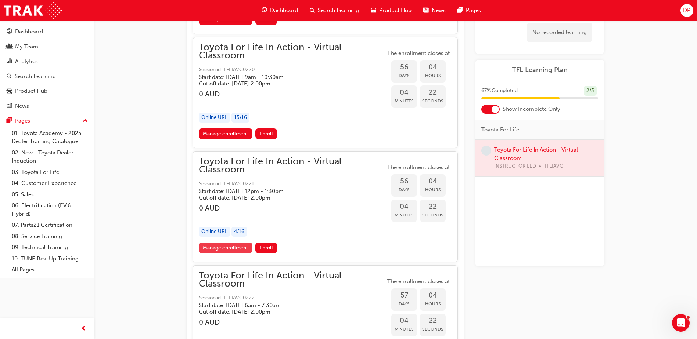
click at [235, 248] on link "Manage enrollment" at bounding box center [226, 248] width 54 height 11
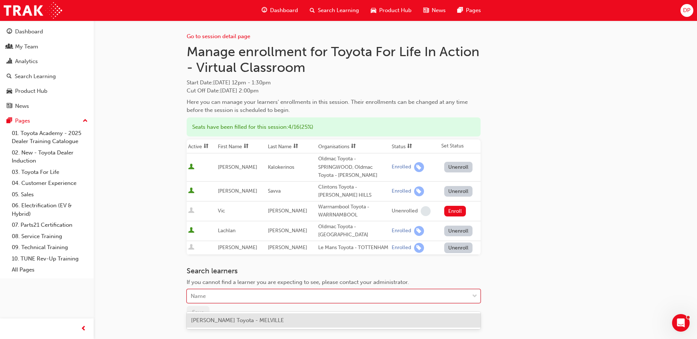
click at [213, 303] on div "Name" at bounding box center [328, 296] width 282 height 13
type input "[PERSON_NAME]"
click at [227, 317] on span "[PERSON_NAME] Toyota - MELVILLE, Rockingham Toyota - [GEOGRAPHIC_DATA] +1 more" at bounding box center [306, 320] width 231 height 7
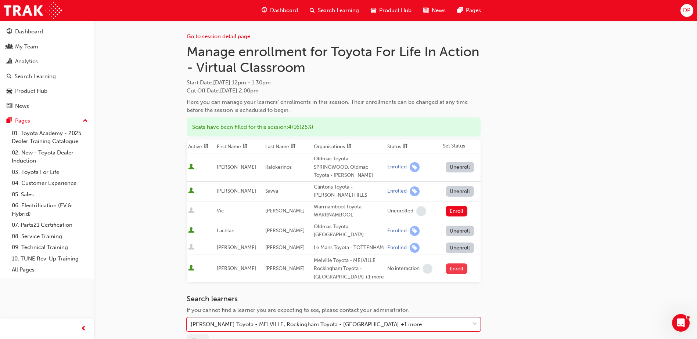
click at [456, 274] on button "Enroll" at bounding box center [457, 269] width 22 height 11
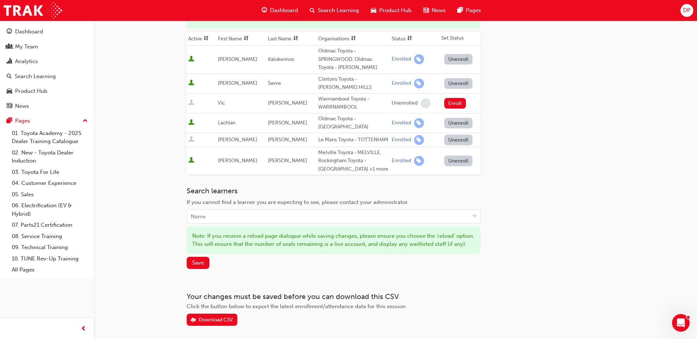
scroll to position [138, 0]
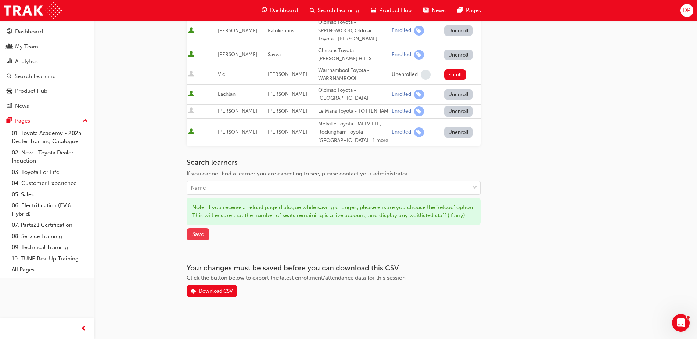
click at [196, 238] on span "Save" at bounding box center [198, 234] width 12 height 7
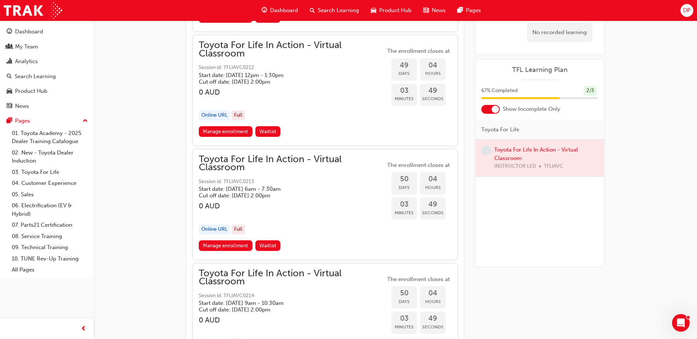
scroll to position [7188, 0]
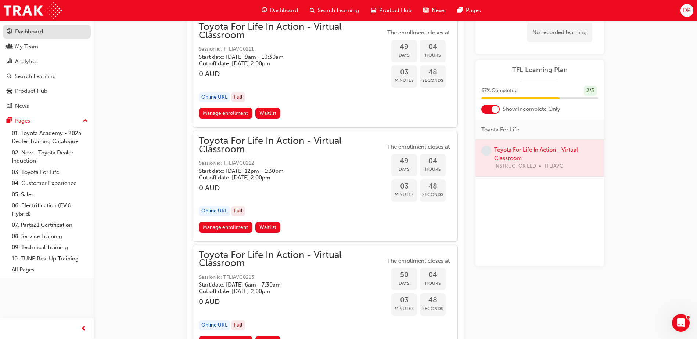
click at [36, 34] on div "Dashboard" at bounding box center [29, 32] width 28 height 8
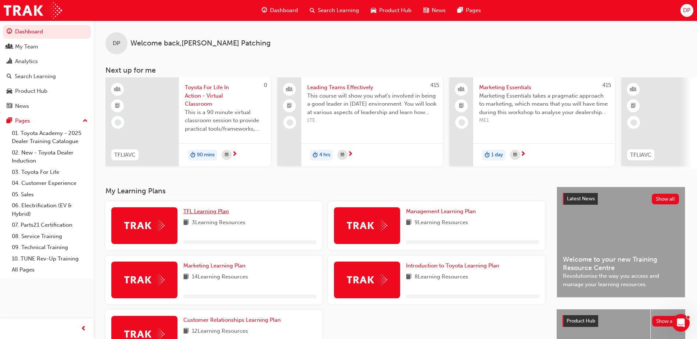
click at [216, 211] on link "TFL Learning Plan" at bounding box center [207, 212] width 48 height 8
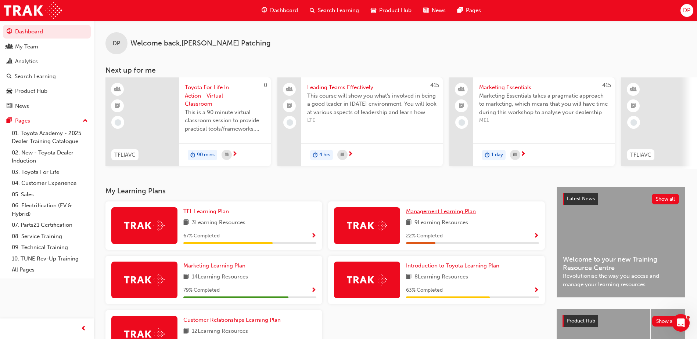
click at [454, 213] on span "Management Learning Plan" at bounding box center [441, 211] width 70 height 7
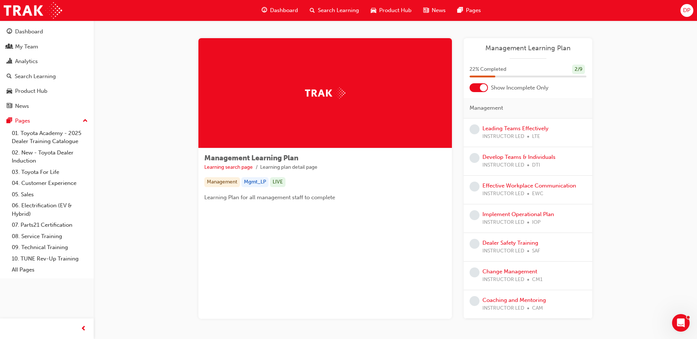
click at [484, 89] on div at bounding box center [483, 87] width 7 height 7
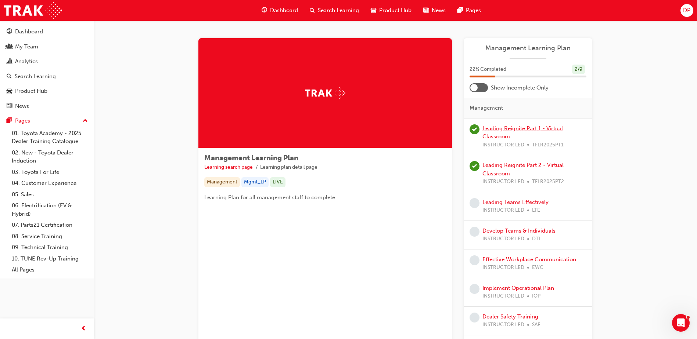
click at [527, 127] on link "Leading Reignite Part 1 - Virtual Classroom" at bounding box center [522, 132] width 80 height 15
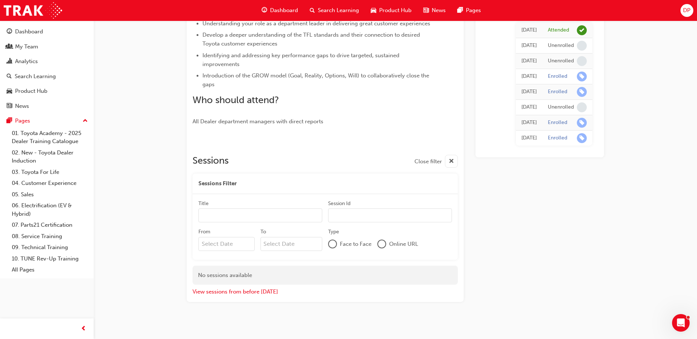
scroll to position [208, 0]
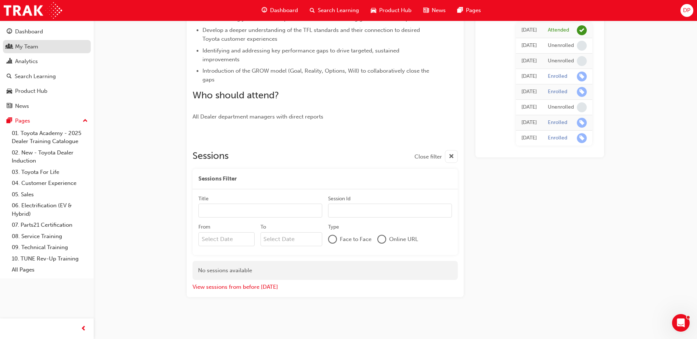
click at [36, 47] on div "My Team" at bounding box center [26, 47] width 23 height 8
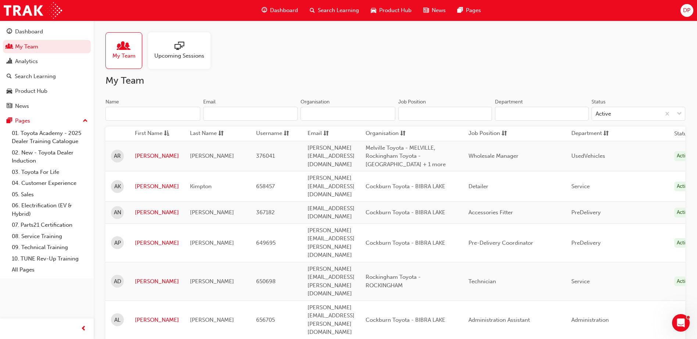
click at [147, 115] on input "Name" at bounding box center [152, 114] width 95 height 14
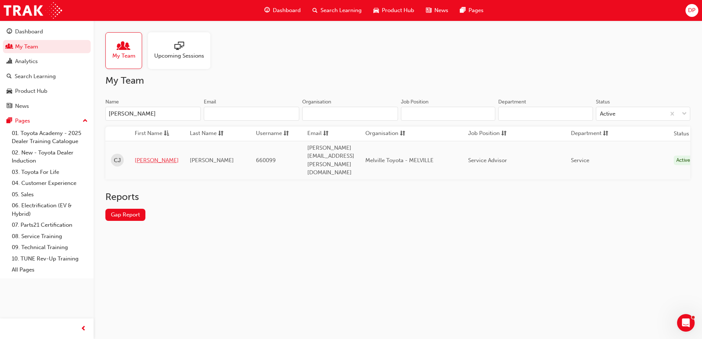
type input "[PERSON_NAME]"
click at [144, 156] on link "[PERSON_NAME]" at bounding box center [157, 160] width 44 height 8
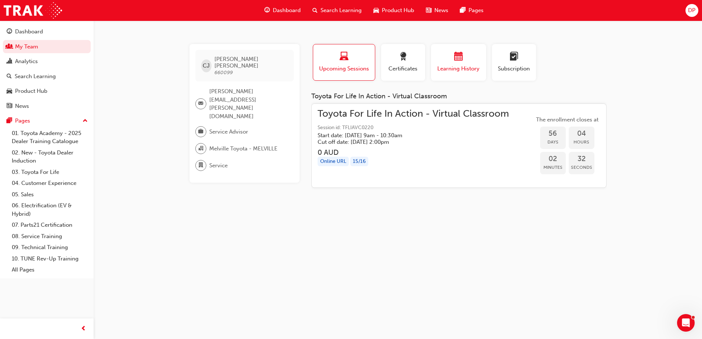
click at [464, 62] on div "button" at bounding box center [459, 57] width 44 height 11
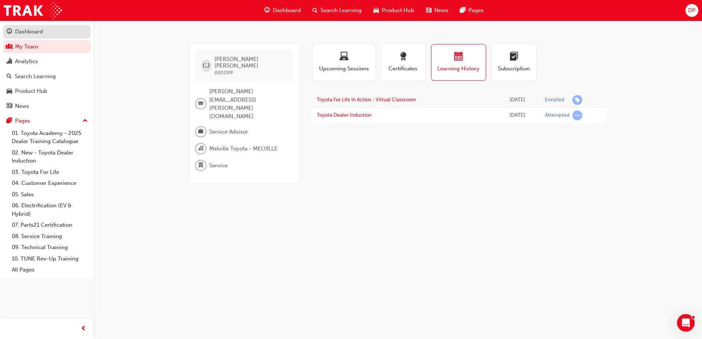
click at [32, 32] on div "Dashboard" at bounding box center [29, 32] width 28 height 8
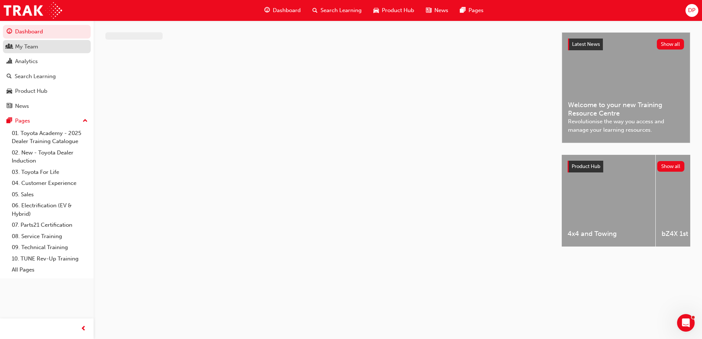
click at [32, 46] on div "My Team" at bounding box center [26, 47] width 23 height 8
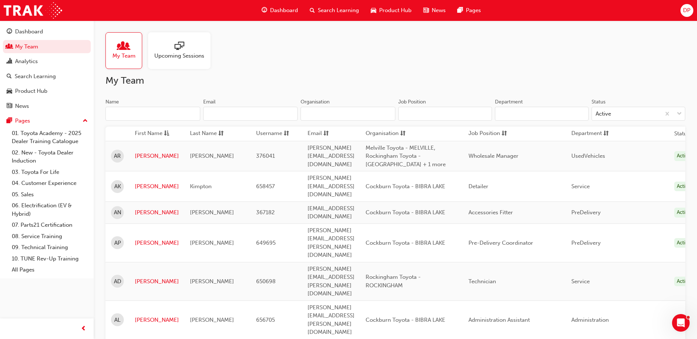
click at [134, 111] on input "Name" at bounding box center [152, 114] width 95 height 14
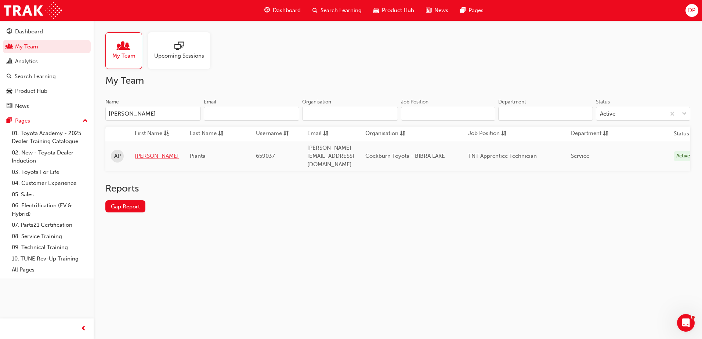
type input "[PERSON_NAME]"
click at [145, 152] on link "[PERSON_NAME]" at bounding box center [157, 156] width 44 height 8
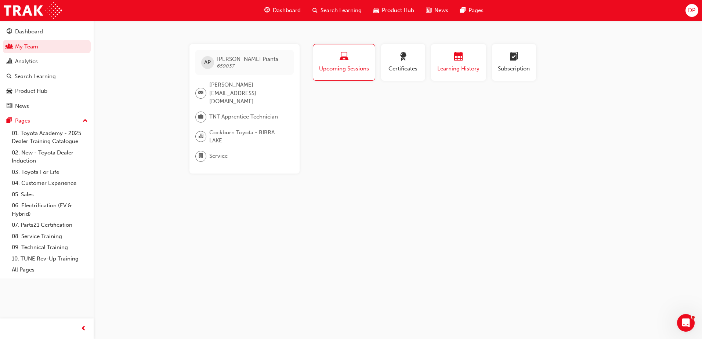
click at [463, 63] on div "Learning History" at bounding box center [459, 62] width 44 height 21
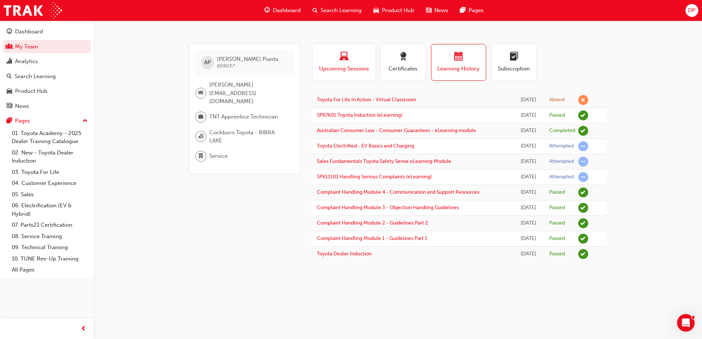
click at [346, 58] on span "laptop-icon" at bounding box center [344, 57] width 9 height 10
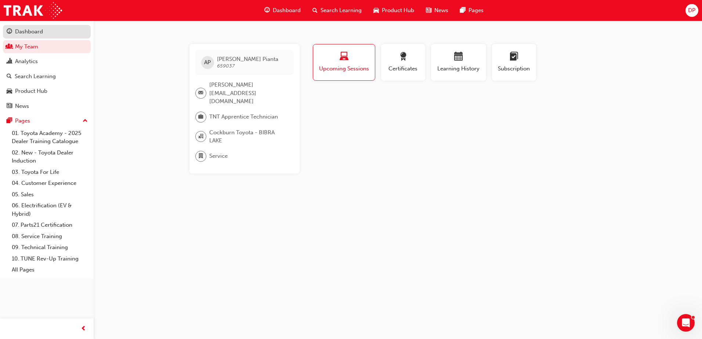
click at [32, 34] on div "Dashboard" at bounding box center [29, 32] width 28 height 8
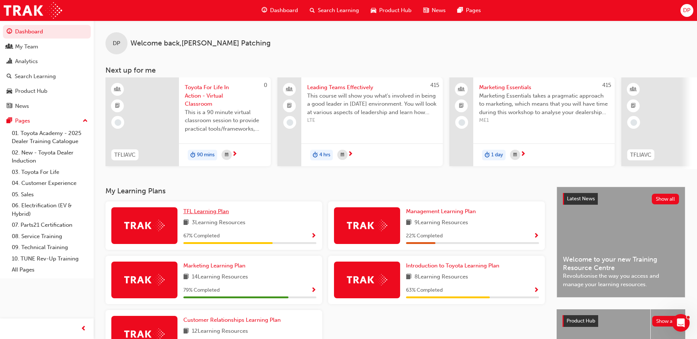
click at [204, 213] on span "TFL Learning Plan" at bounding box center [206, 211] width 46 height 7
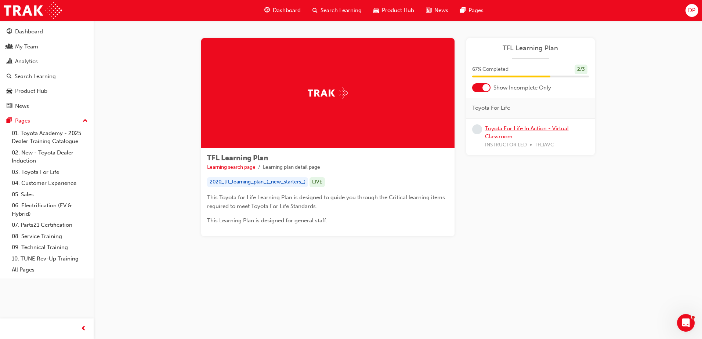
click at [527, 128] on link "Toyota For Life In Action - Virtual Classroom" at bounding box center [527, 132] width 84 height 15
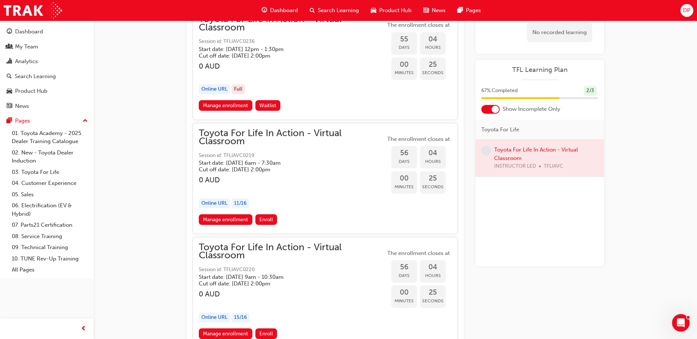
scroll to position [8359, 0]
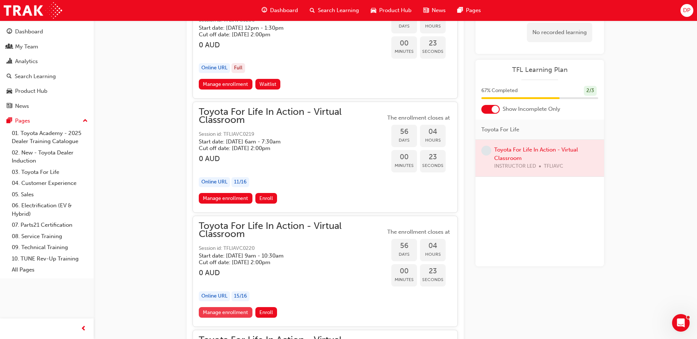
click at [241, 310] on link "Manage enrollment" at bounding box center [226, 312] width 54 height 11
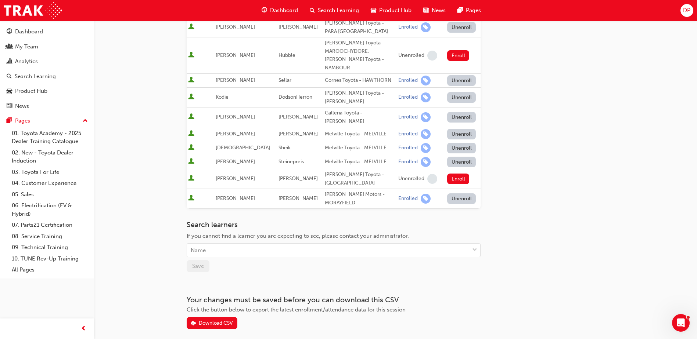
scroll to position [263, 0]
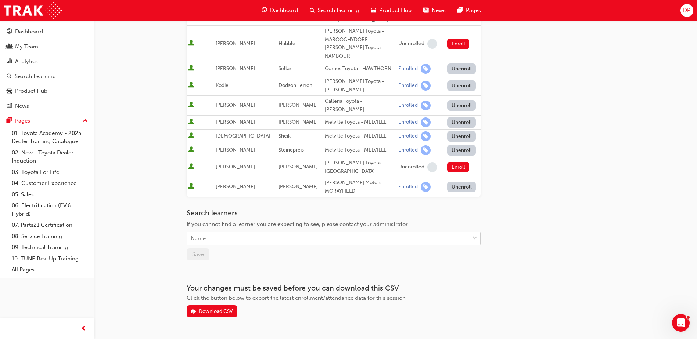
click at [227, 232] on div "Name" at bounding box center [328, 238] width 282 height 13
type input "pianta"
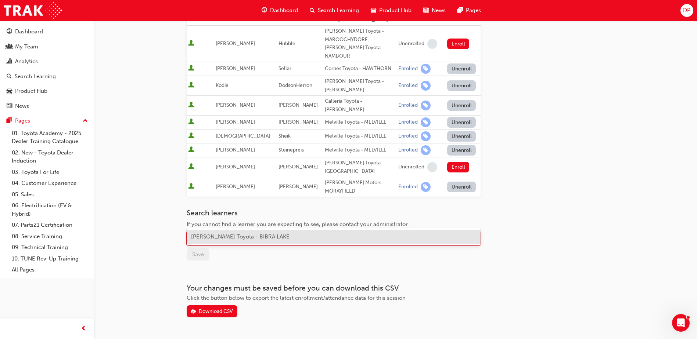
click at [275, 243] on div "[PERSON_NAME] Toyota - BIBRA LAKE" at bounding box center [334, 237] width 294 height 14
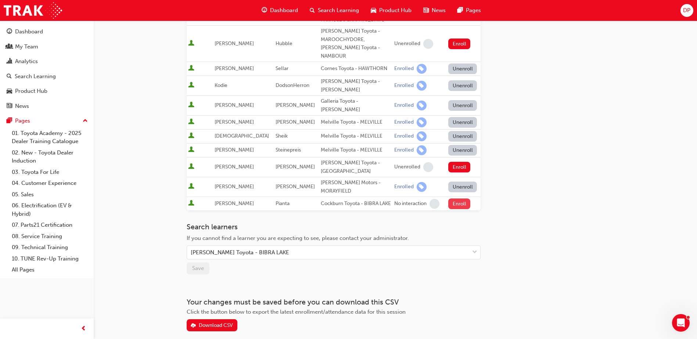
click at [457, 199] on button "Enroll" at bounding box center [459, 204] width 22 height 11
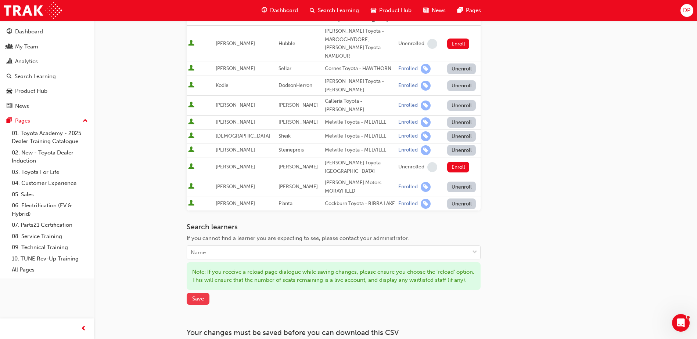
click at [199, 296] on span "Save" at bounding box center [198, 299] width 12 height 7
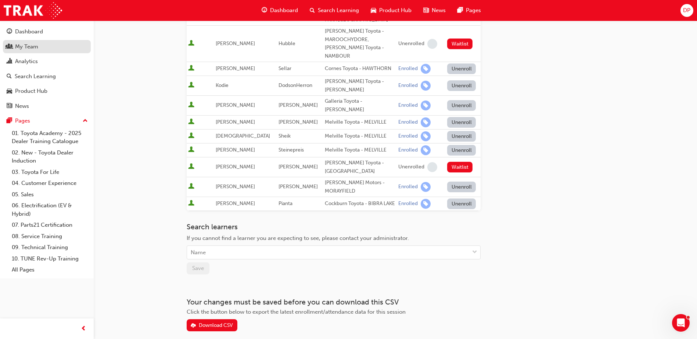
click at [33, 48] on div "My Team" at bounding box center [26, 47] width 23 height 8
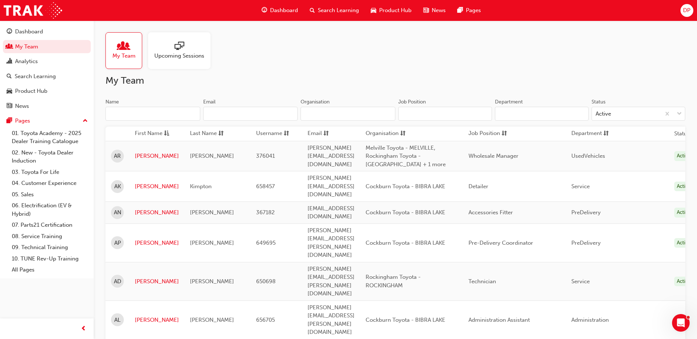
click at [131, 115] on input "Name" at bounding box center [152, 114] width 95 height 14
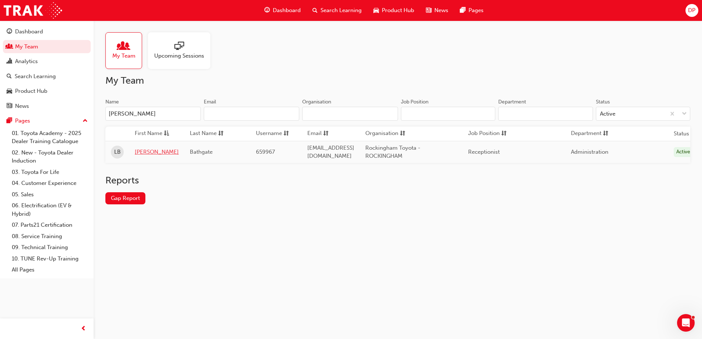
type input "[PERSON_NAME]"
click at [145, 153] on link "[PERSON_NAME]" at bounding box center [157, 152] width 44 height 8
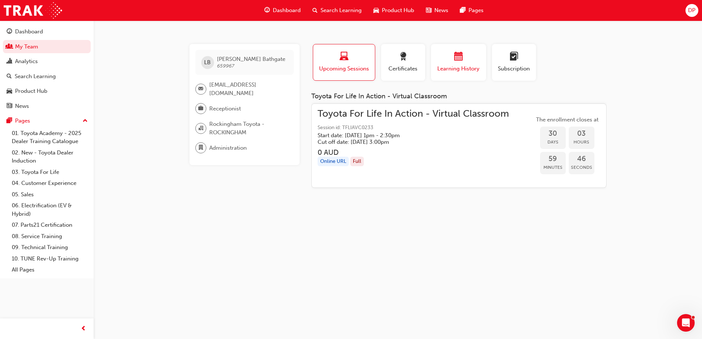
click at [473, 47] on button "Learning History" at bounding box center [458, 62] width 55 height 37
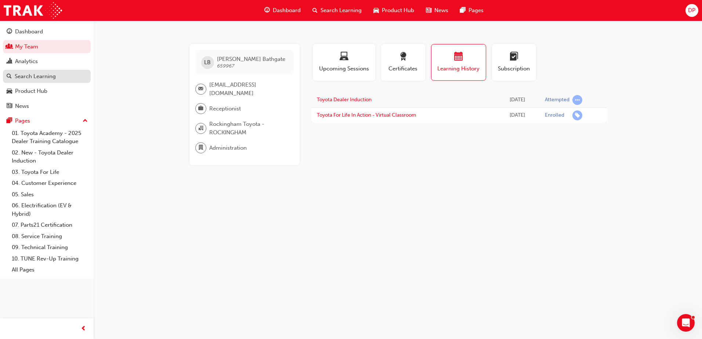
click at [40, 77] on div "Search Learning" at bounding box center [35, 76] width 41 height 8
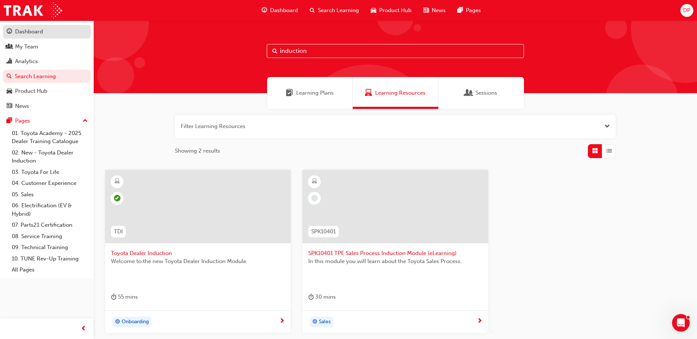
click at [29, 33] on div "Dashboard" at bounding box center [29, 32] width 28 height 8
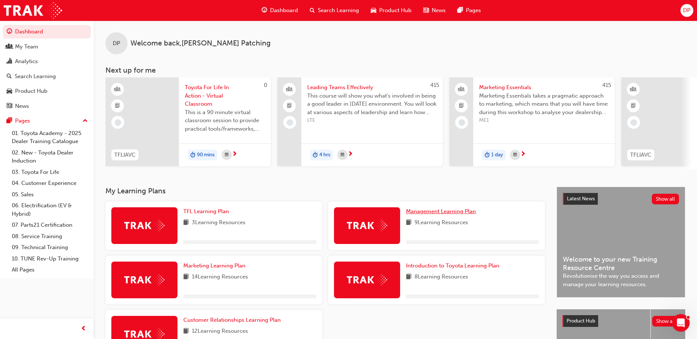
click at [430, 214] on span "Management Learning Plan" at bounding box center [441, 211] width 70 height 7
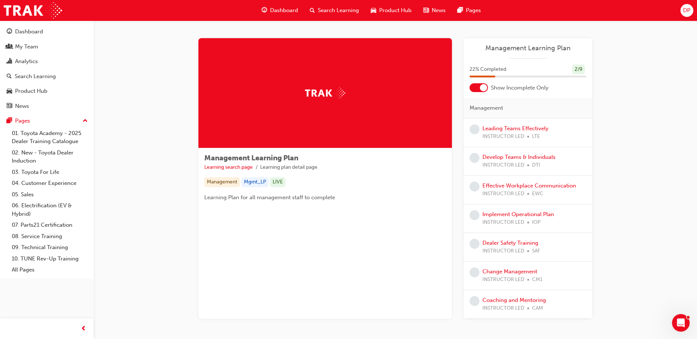
click at [482, 87] on div at bounding box center [483, 87] width 7 height 7
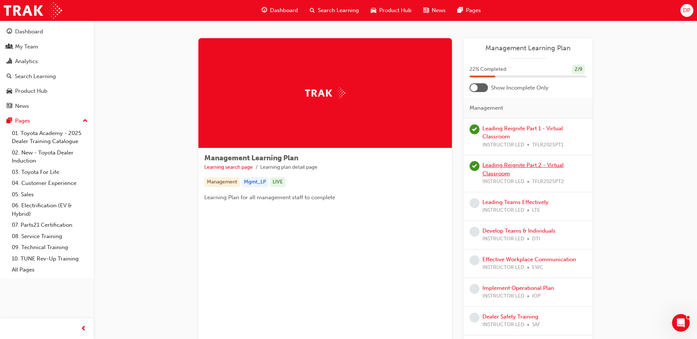
click at [521, 166] on link "Leading Reignite Part 2 - Virtual Classroom" at bounding box center [522, 169] width 81 height 15
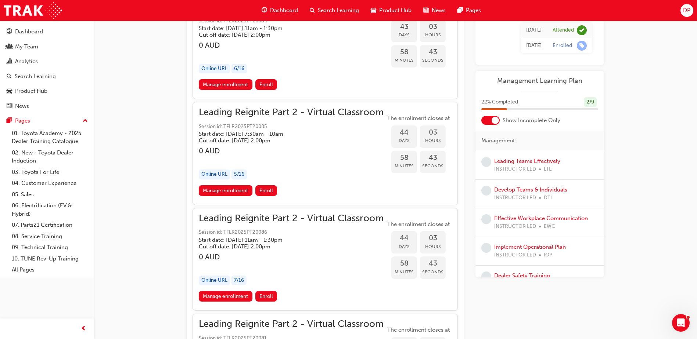
scroll to position [4470, 0]
click at [231, 296] on link "Manage enrollment" at bounding box center [226, 297] width 54 height 11
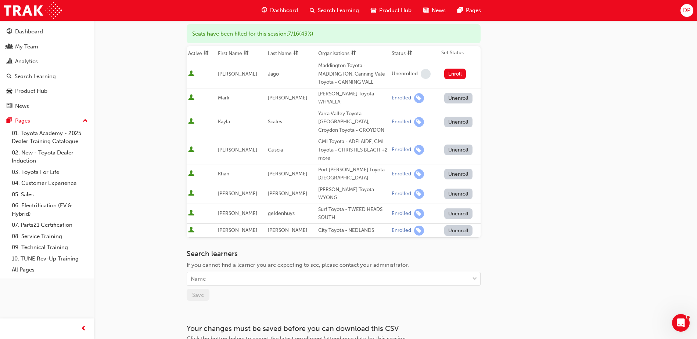
scroll to position [110, 0]
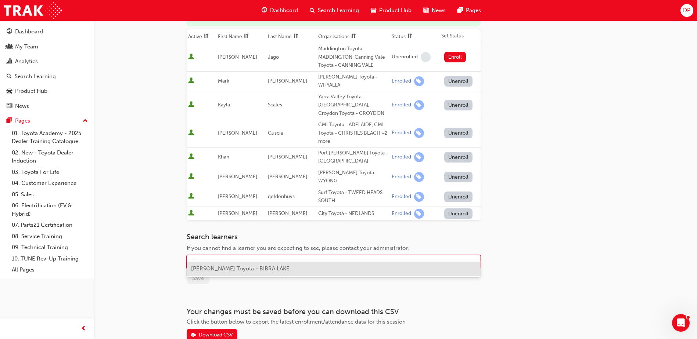
click at [223, 256] on div "Name" at bounding box center [328, 262] width 282 height 13
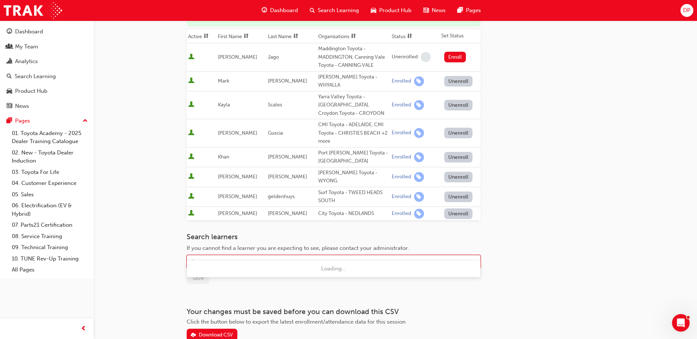
type input "[PERSON_NAME]"
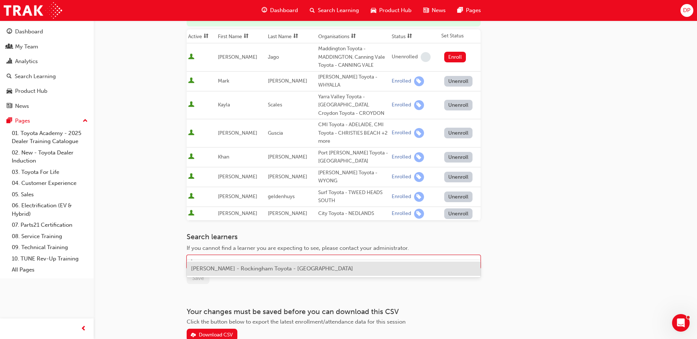
click at [248, 267] on span "[PERSON_NAME] - Rockingham Toyota - [GEOGRAPHIC_DATA]" at bounding box center [272, 269] width 162 height 7
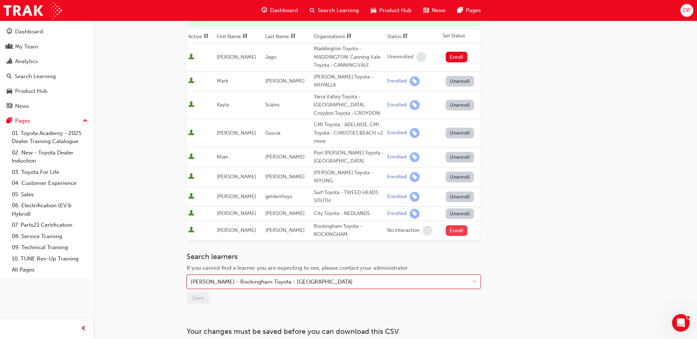
click at [455, 226] on button "Enroll" at bounding box center [457, 231] width 22 height 11
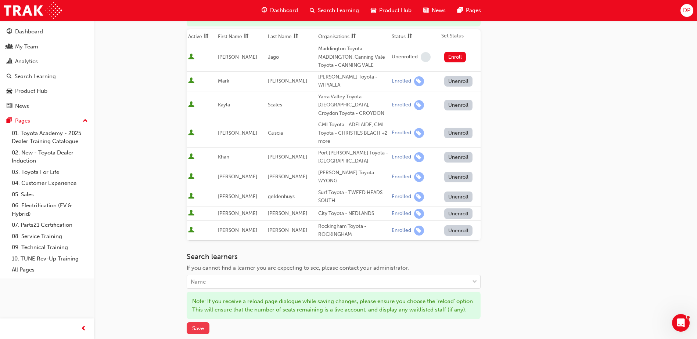
click at [196, 327] on span "Save" at bounding box center [198, 328] width 12 height 7
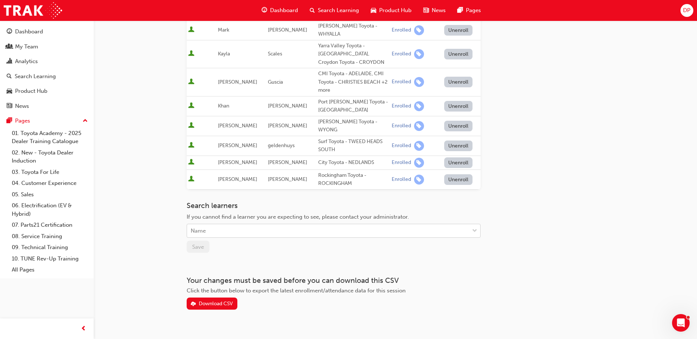
scroll to position [162, 0]
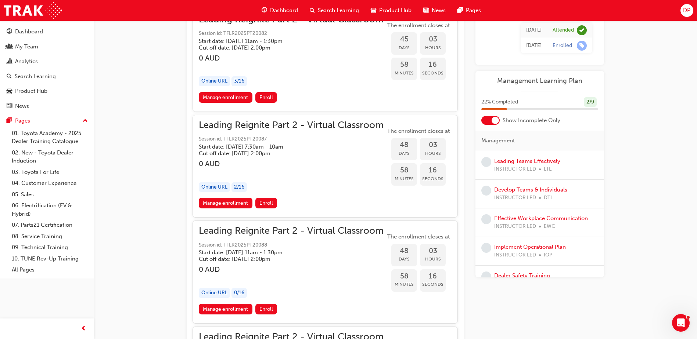
scroll to position [4883, 0]
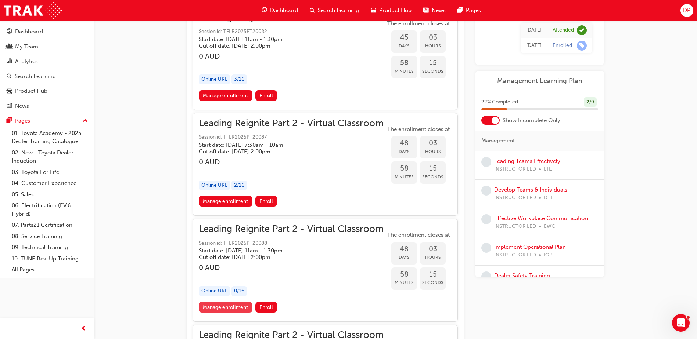
click at [236, 307] on link "Manage enrollment" at bounding box center [226, 307] width 54 height 11
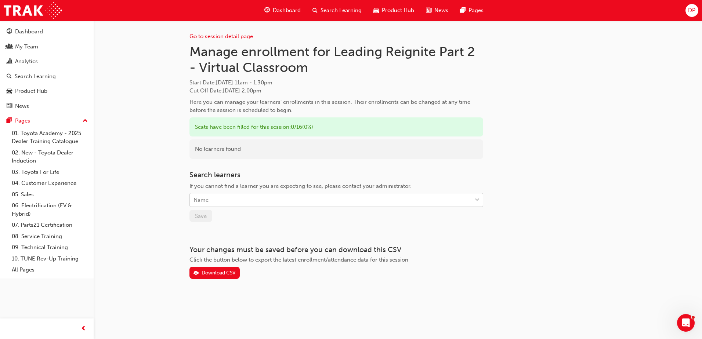
click at [224, 201] on div "Name" at bounding box center [331, 200] width 282 height 13
type input "[PERSON_NAME]"
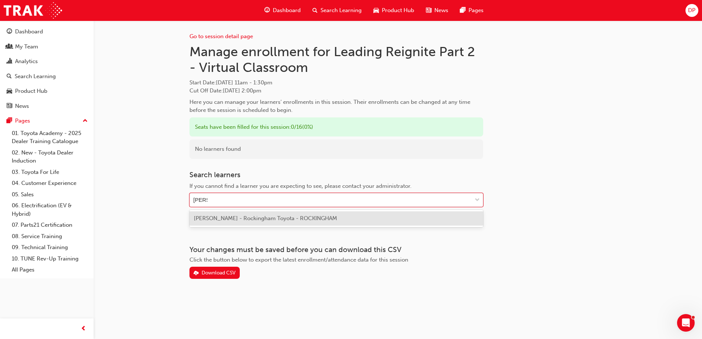
click at [252, 217] on span "[PERSON_NAME] - Rockingham Toyota - ROCKINGHAM" at bounding box center [265, 218] width 143 height 7
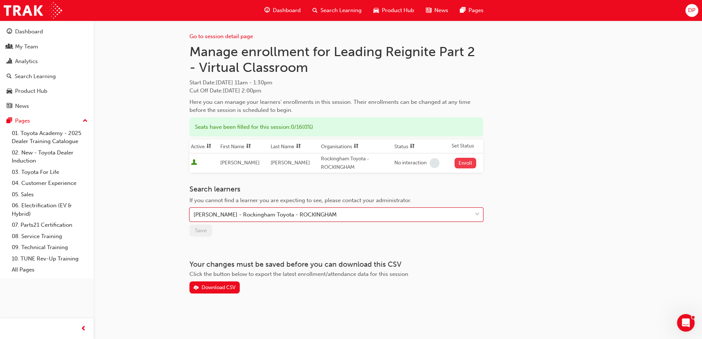
click at [465, 161] on button "Enroll" at bounding box center [466, 163] width 22 height 11
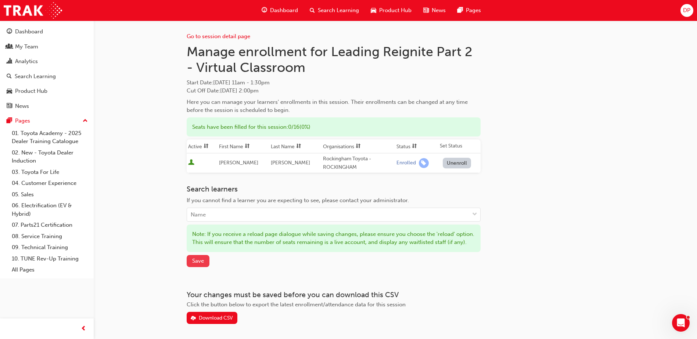
click at [200, 267] on button "Save" at bounding box center [198, 261] width 23 height 12
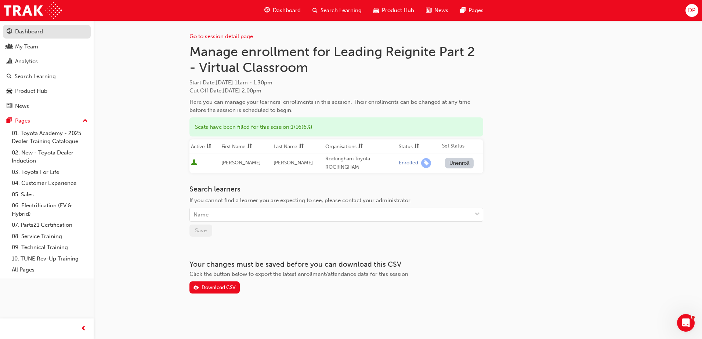
click at [32, 34] on div "Dashboard" at bounding box center [29, 32] width 28 height 8
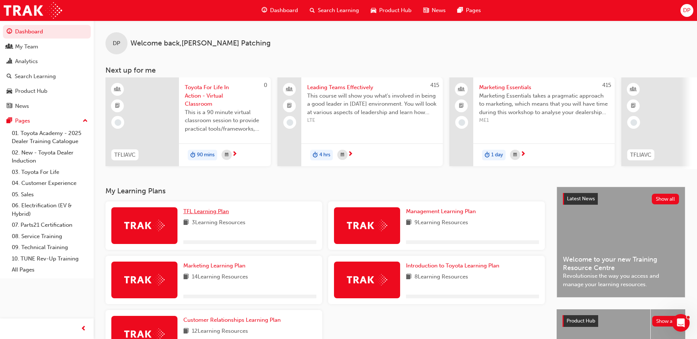
click at [220, 214] on span "TFL Learning Plan" at bounding box center [206, 211] width 46 height 7
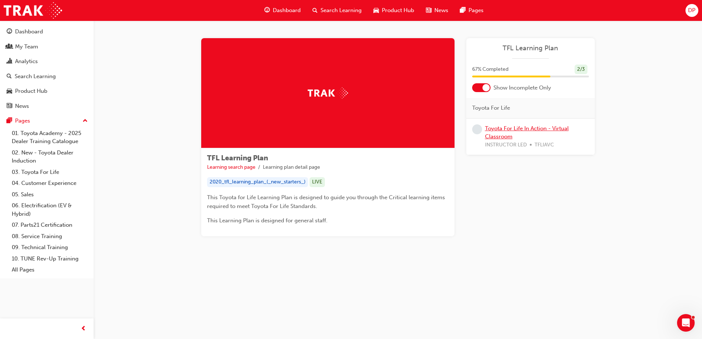
click at [532, 129] on link "Toyota For Life In Action - Virtual Classroom" at bounding box center [527, 132] width 84 height 15
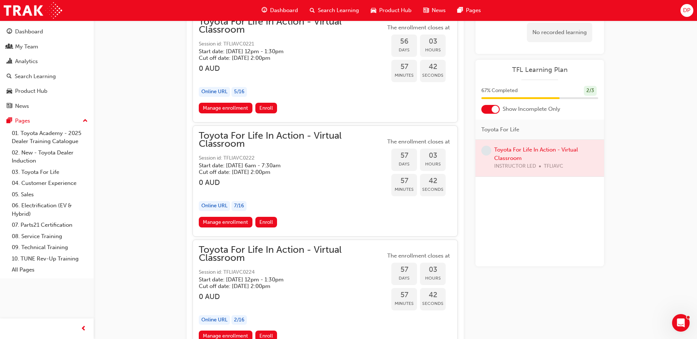
scroll to position [8613, 0]
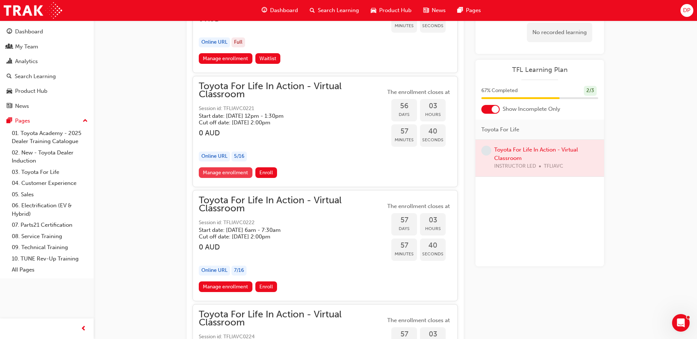
click at [230, 174] on link "Manage enrollment" at bounding box center [226, 172] width 54 height 11
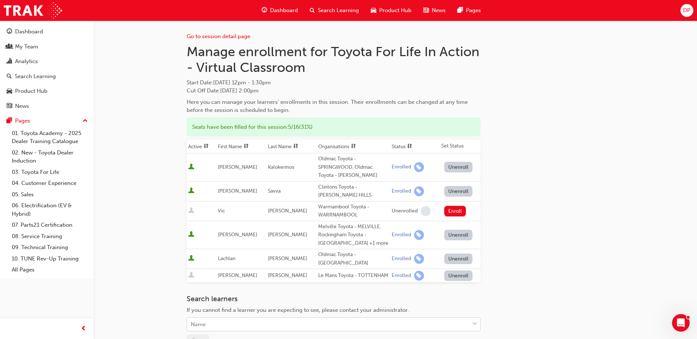
click at [216, 334] on body "Your version of Internet Explorer is outdated and not supported. Please upgrade…" at bounding box center [348, 169] width 697 height 339
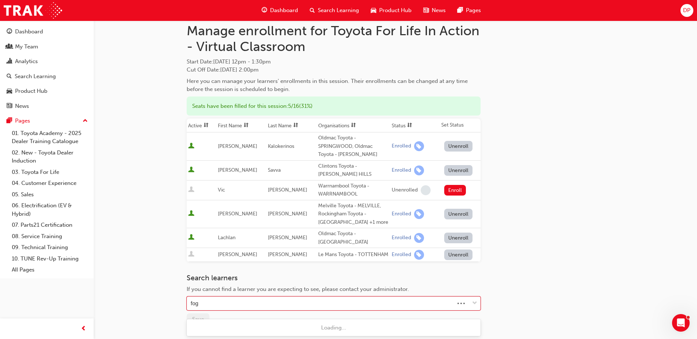
type input "[PERSON_NAME]"
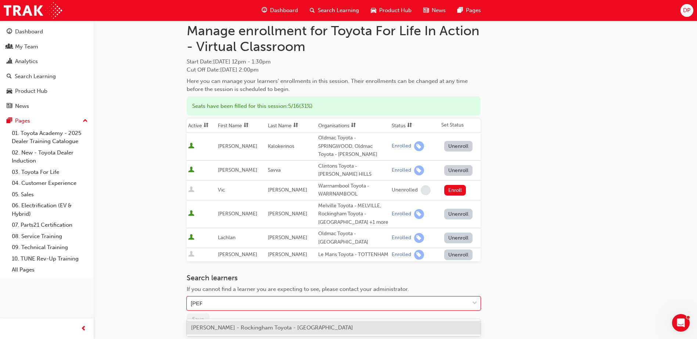
click at [244, 329] on span "[PERSON_NAME] - Rockingham Toyota - [GEOGRAPHIC_DATA]" at bounding box center [272, 328] width 162 height 7
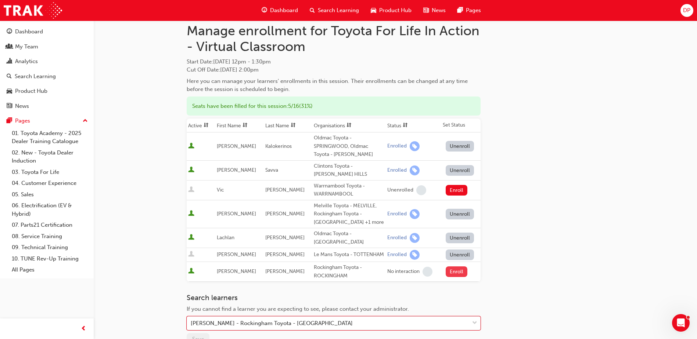
click at [450, 277] on button "Enroll" at bounding box center [457, 272] width 22 height 11
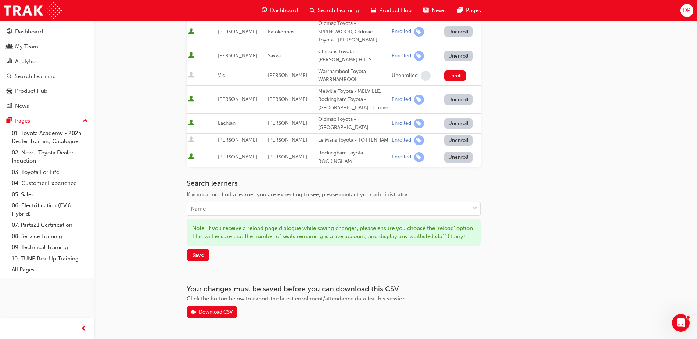
scroll to position [149, 0]
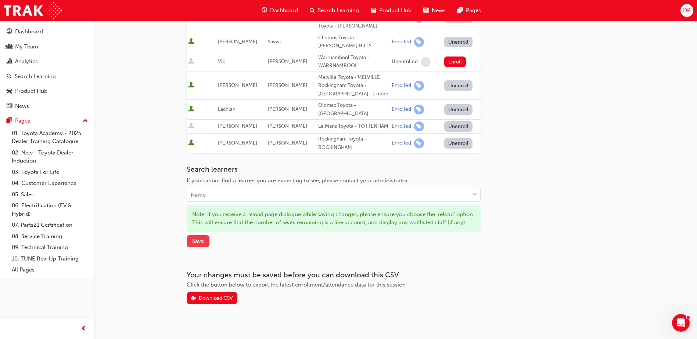
click at [196, 245] on span "Save" at bounding box center [198, 241] width 12 height 7
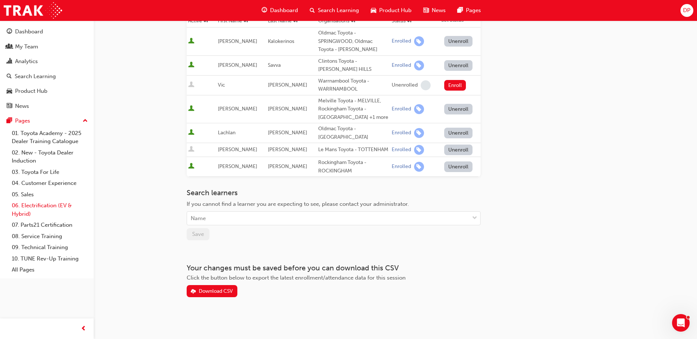
scroll to position [132, 0]
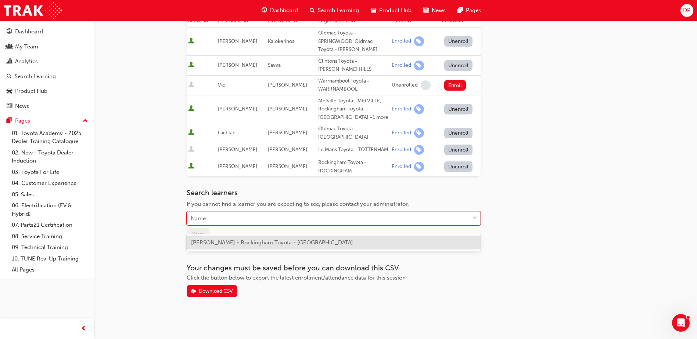
click at [227, 219] on div "Name" at bounding box center [328, 218] width 282 height 13
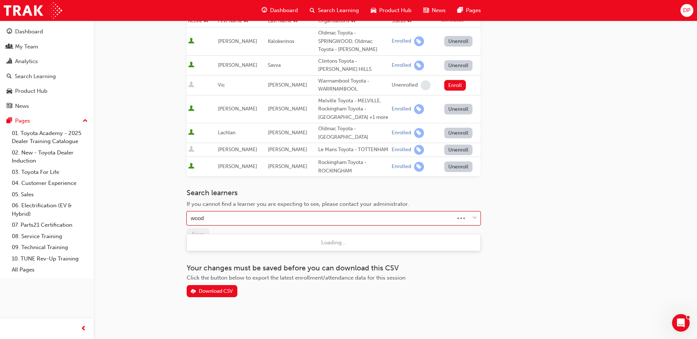
type input "[PERSON_NAME]"
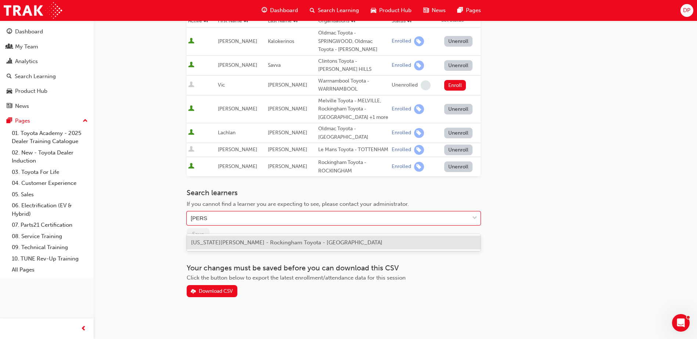
click at [230, 239] on span "[US_STATE][PERSON_NAME] - Rockingham Toyota - [GEOGRAPHIC_DATA]" at bounding box center [286, 242] width 191 height 7
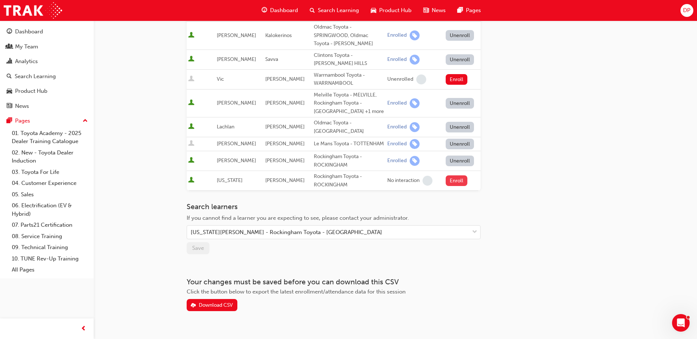
click at [453, 185] on button "Enroll" at bounding box center [457, 181] width 22 height 11
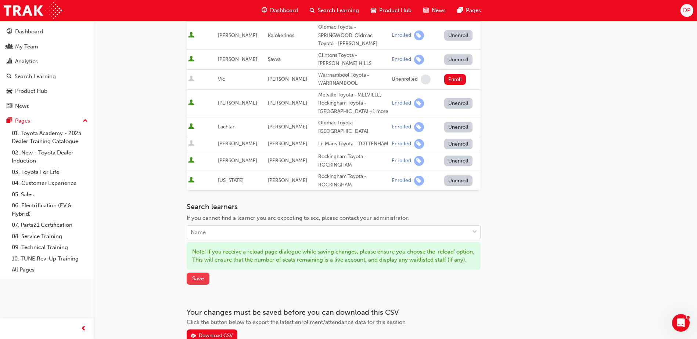
click at [197, 282] on span "Save" at bounding box center [198, 278] width 12 height 7
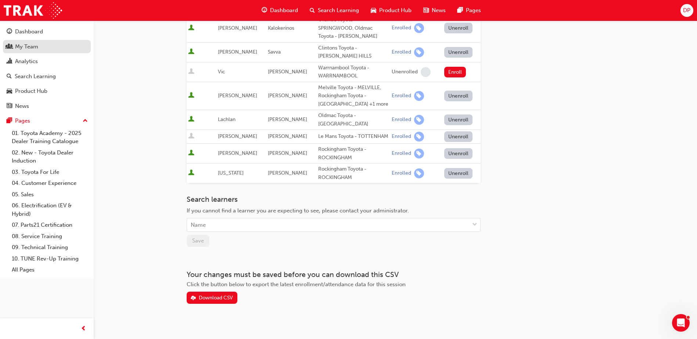
click at [31, 44] on div "My Team" at bounding box center [26, 47] width 23 height 8
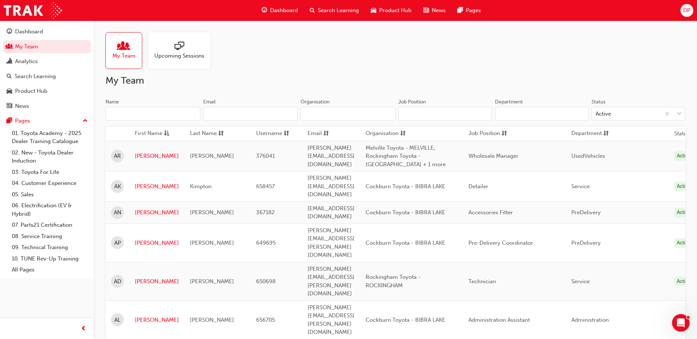
click at [144, 113] on input "Name" at bounding box center [152, 114] width 95 height 14
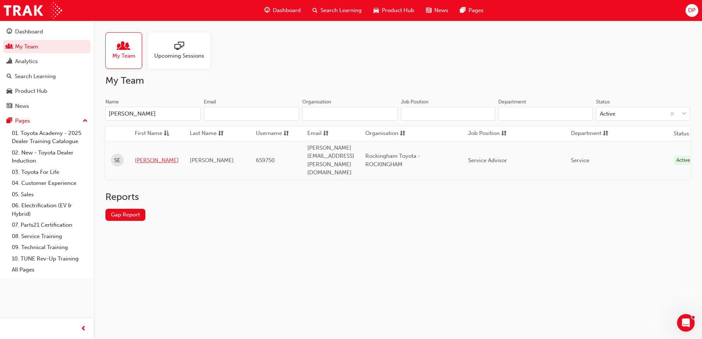
type input "[PERSON_NAME]"
click at [137, 156] on link "[PERSON_NAME]" at bounding box center [157, 160] width 44 height 8
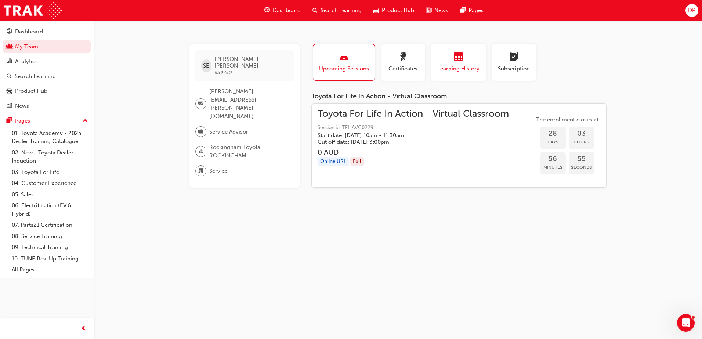
click at [457, 65] on span "Learning History" at bounding box center [459, 69] width 44 height 8
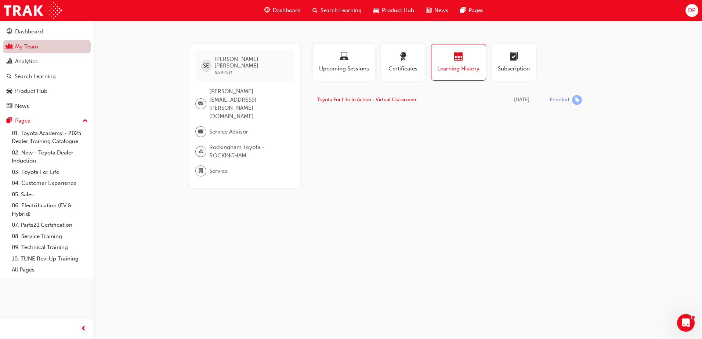
click at [34, 50] on link "My Team" at bounding box center [47, 47] width 88 height 14
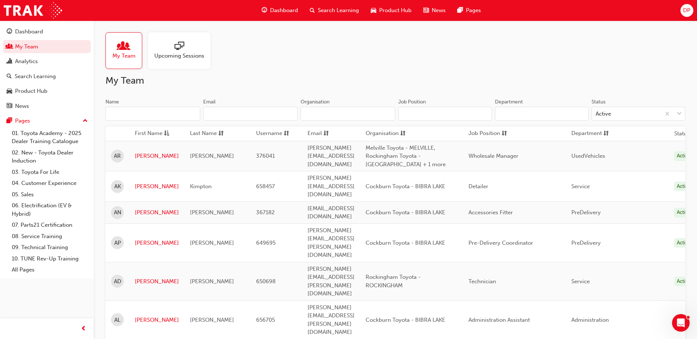
click at [155, 50] on div at bounding box center [179, 47] width 50 height 10
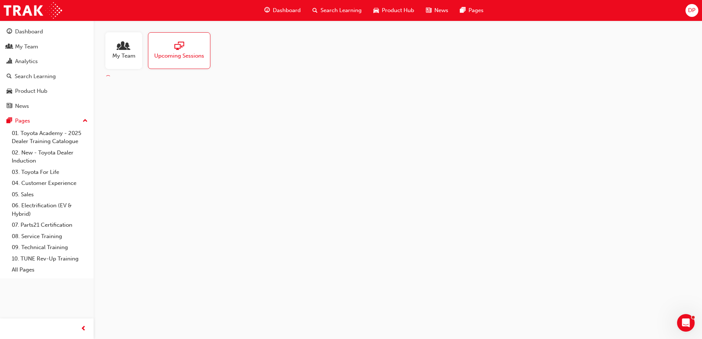
click at [190, 53] on span "Upcoming Sessions" at bounding box center [179, 56] width 50 height 8
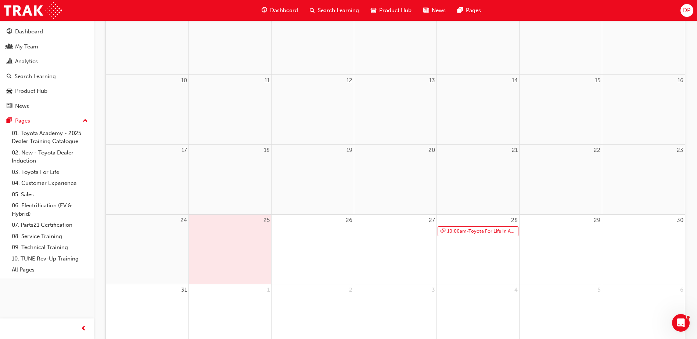
click at [314, 233] on div at bounding box center [312, 231] width 82 height 11
click at [500, 234] on link "10:00am - Toyota For Life In Action - Virtual Classroom" at bounding box center [477, 234] width 81 height 10
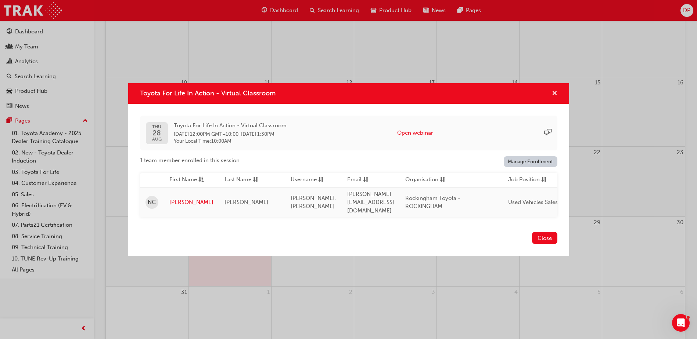
click at [552, 92] on span "cross-icon" at bounding box center [555, 94] width 6 height 7
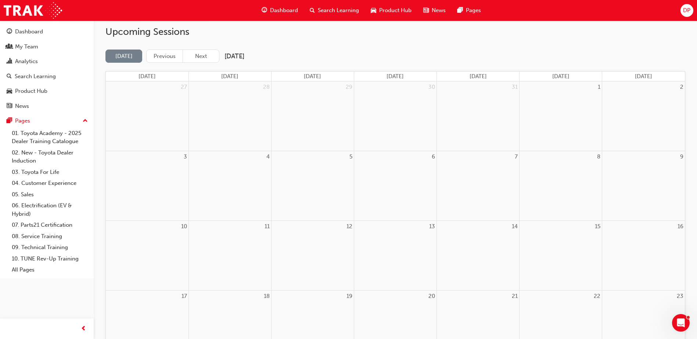
scroll to position [0, 0]
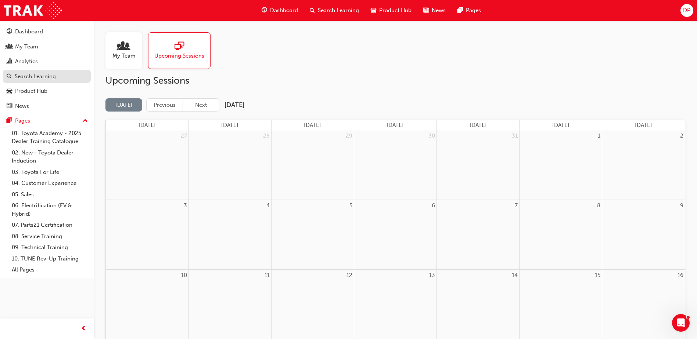
click at [41, 74] on div "Search Learning" at bounding box center [35, 76] width 41 height 8
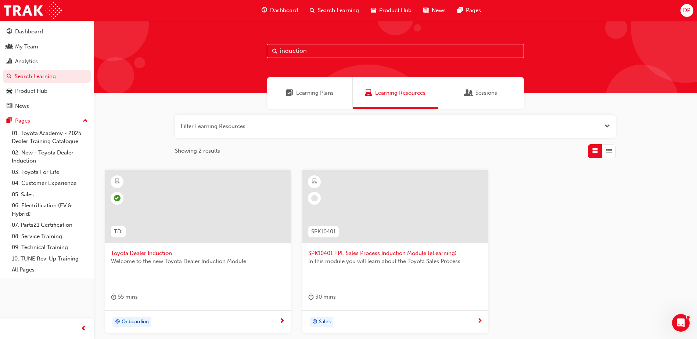
click at [322, 51] on input "induction" at bounding box center [395, 51] width 257 height 14
drag, startPoint x: 277, startPoint y: 47, endPoint x: 213, endPoint y: 56, distance: 64.5
click at [213, 56] on div "induction" at bounding box center [395, 57] width 603 height 73
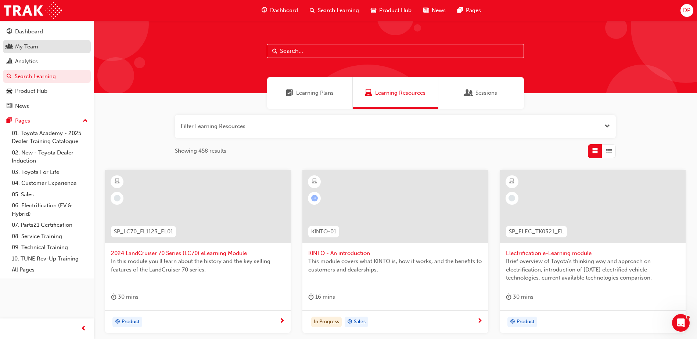
click at [42, 52] on link "My Team" at bounding box center [47, 47] width 88 height 14
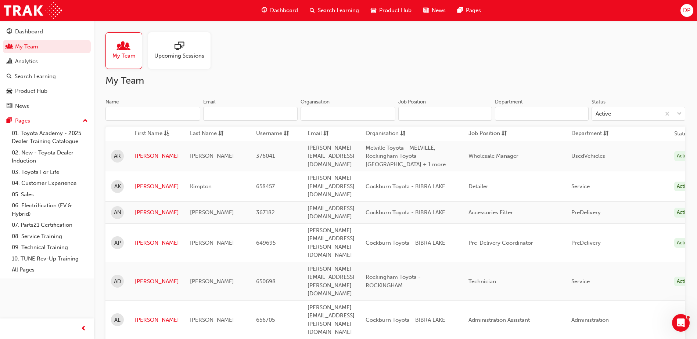
click at [152, 113] on input "Name" at bounding box center [152, 114] width 95 height 14
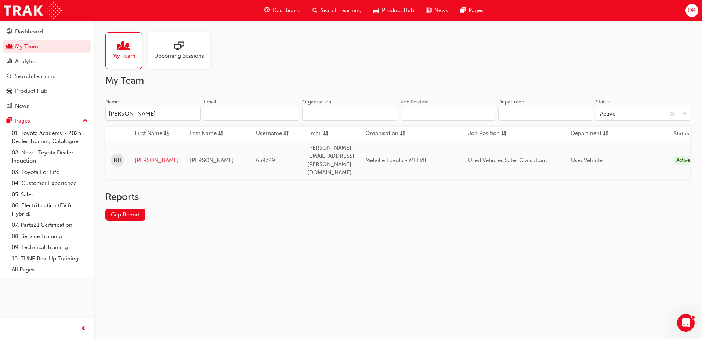
type input "[PERSON_NAME]"
click at [138, 156] on link "[PERSON_NAME]" at bounding box center [157, 160] width 44 height 8
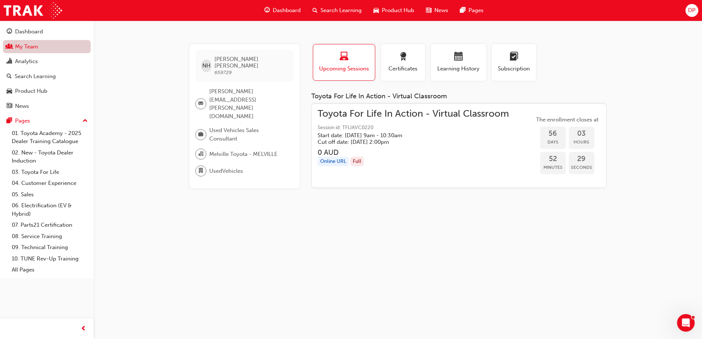
click at [27, 45] on link "My Team" at bounding box center [47, 47] width 88 height 14
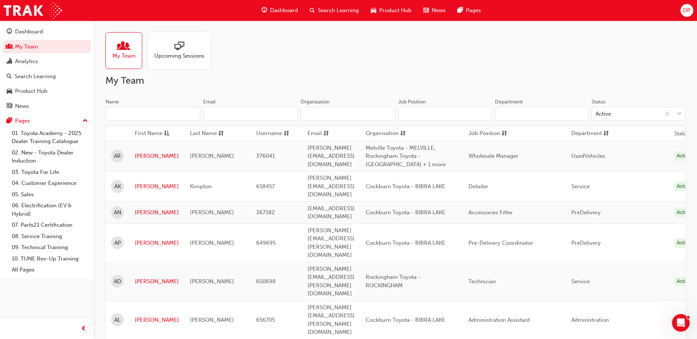
click at [135, 113] on input "Name" at bounding box center [152, 114] width 95 height 14
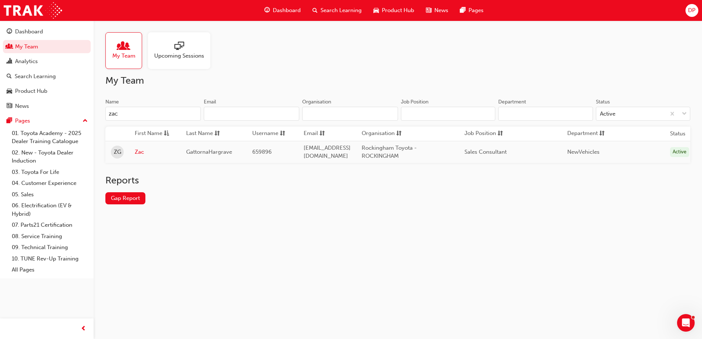
type input "zac"
drag, startPoint x: 125, startPoint y: 118, endPoint x: 76, endPoint y: 113, distance: 49.5
click at [76, 113] on div "Dashboard My Team Analytics Search Learning Product Hub News Pages Pages 01. To…" at bounding box center [351, 169] width 702 height 339
type input "austin"
click at [142, 153] on link "Austin" at bounding box center [155, 152] width 40 height 8
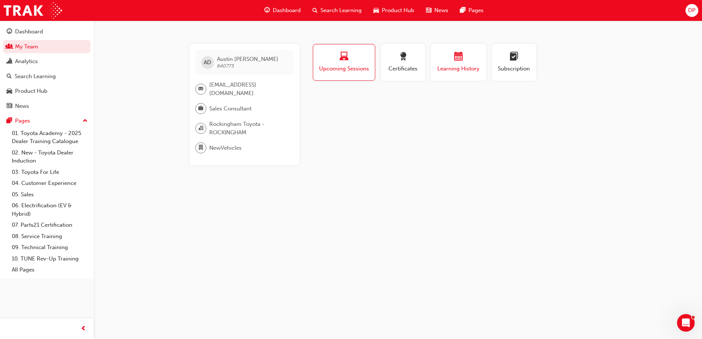
click at [446, 60] on div "button" at bounding box center [459, 57] width 44 height 11
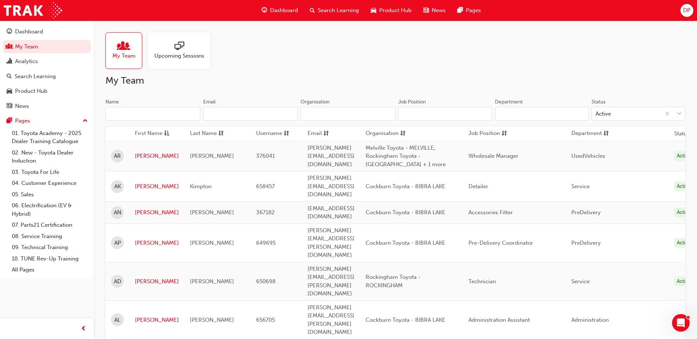
click at [133, 114] on input "Name" at bounding box center [152, 114] width 95 height 14
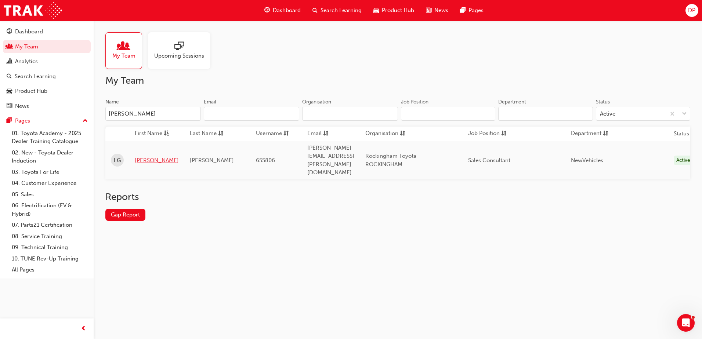
type input "[PERSON_NAME]"
click at [142, 156] on link "[PERSON_NAME]" at bounding box center [157, 160] width 44 height 8
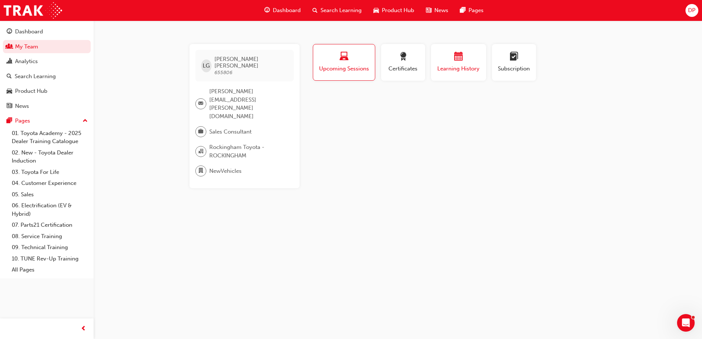
click at [447, 55] on div "button" at bounding box center [459, 57] width 44 height 11
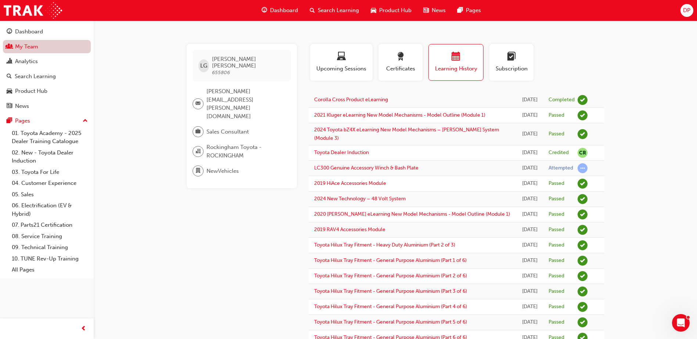
click at [33, 47] on link "My Team" at bounding box center [47, 47] width 88 height 14
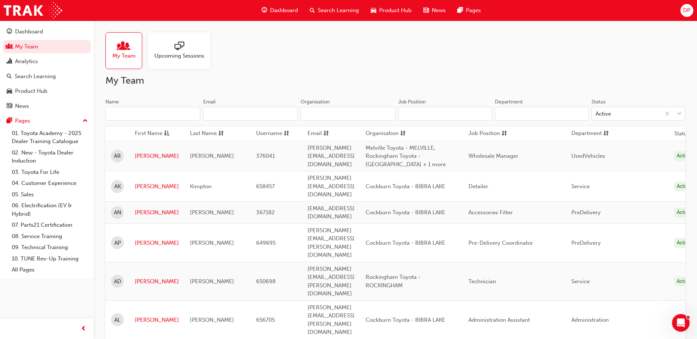
click at [142, 113] on input "Name" at bounding box center [152, 114] width 95 height 14
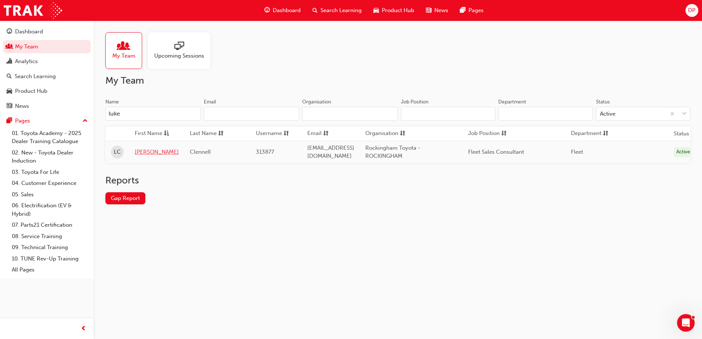
type input "luke"
click at [138, 152] on link "[PERSON_NAME]" at bounding box center [157, 152] width 44 height 8
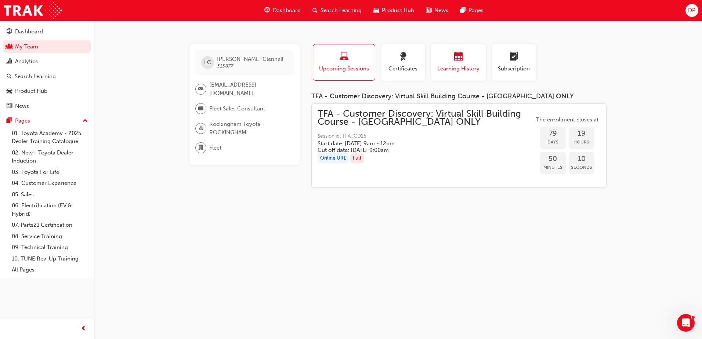
click at [456, 58] on span "calendar-icon" at bounding box center [458, 57] width 9 height 10
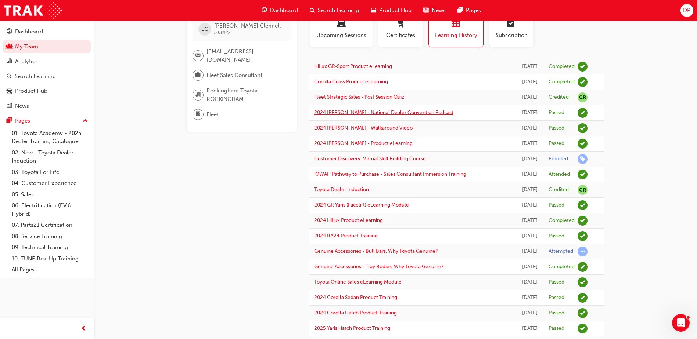
scroll to position [37, 0]
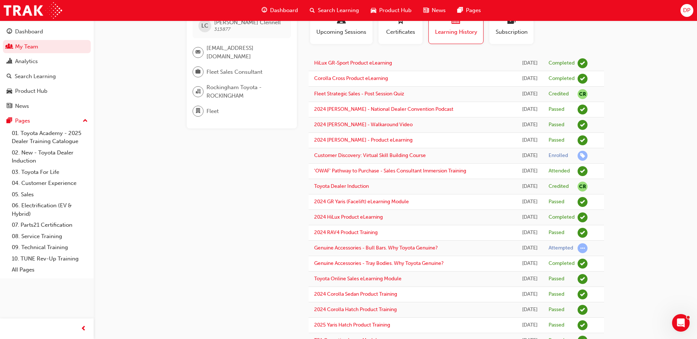
drag, startPoint x: 625, startPoint y: 111, endPoint x: 290, endPoint y: 74, distance: 337.0
click at [39, 43] on link "My Team" at bounding box center [47, 47] width 88 height 14
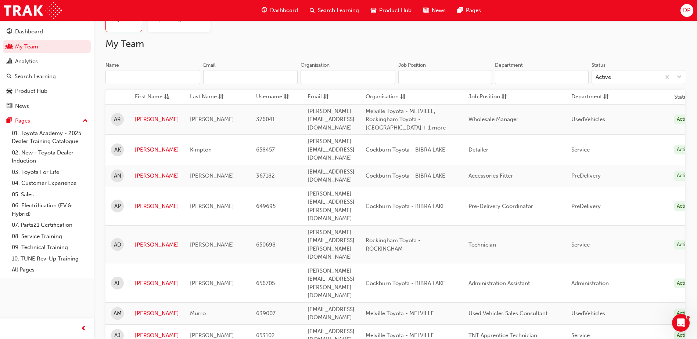
click at [130, 80] on input "Name" at bounding box center [152, 77] width 95 height 14
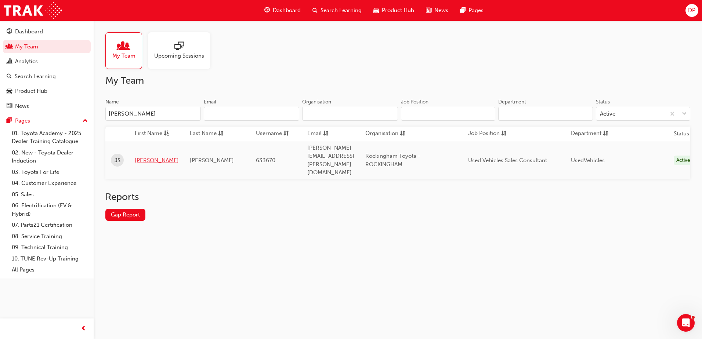
type input "[PERSON_NAME]"
click at [148, 156] on link "[PERSON_NAME]" at bounding box center [157, 160] width 44 height 8
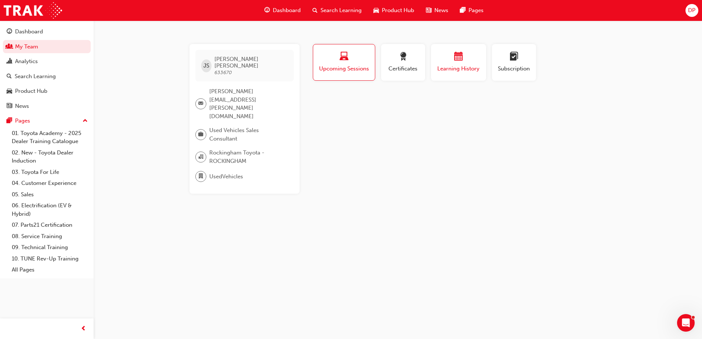
click at [465, 58] on div "button" at bounding box center [459, 57] width 44 height 11
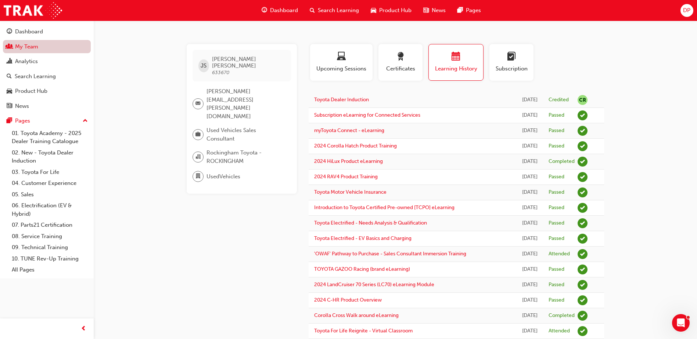
click at [36, 48] on link "My Team" at bounding box center [47, 47] width 88 height 14
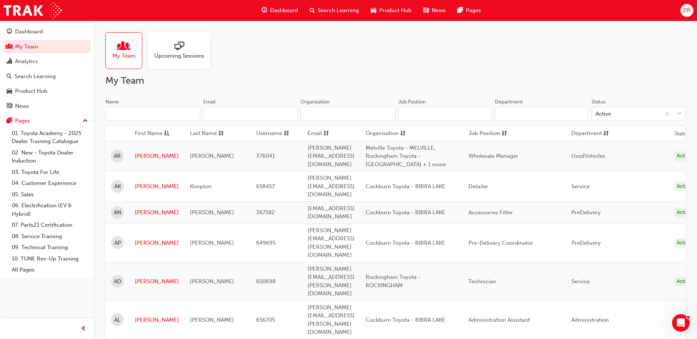
click at [149, 114] on input "Name" at bounding box center [152, 114] width 95 height 14
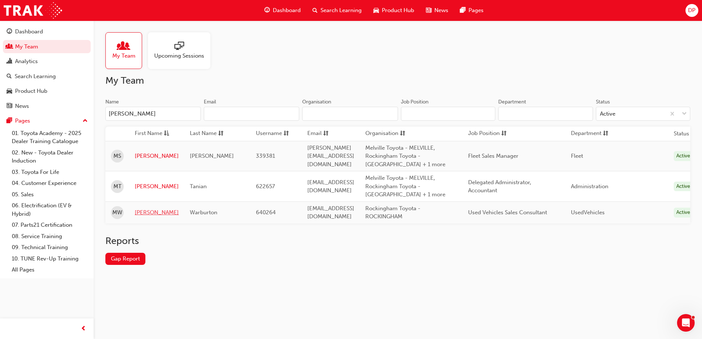
type input "[PERSON_NAME]"
click at [146, 211] on link "[PERSON_NAME]" at bounding box center [157, 213] width 44 height 8
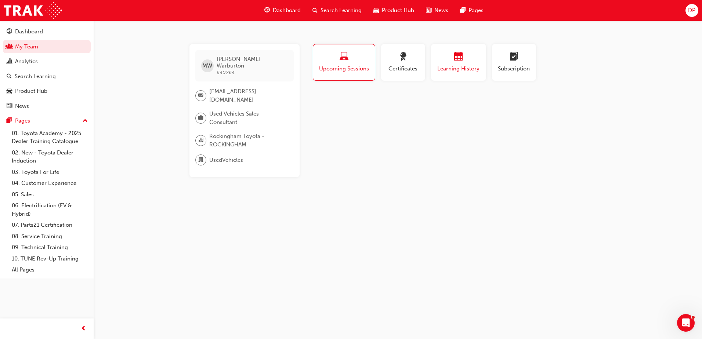
click at [465, 68] on span "Learning History" at bounding box center [459, 69] width 44 height 8
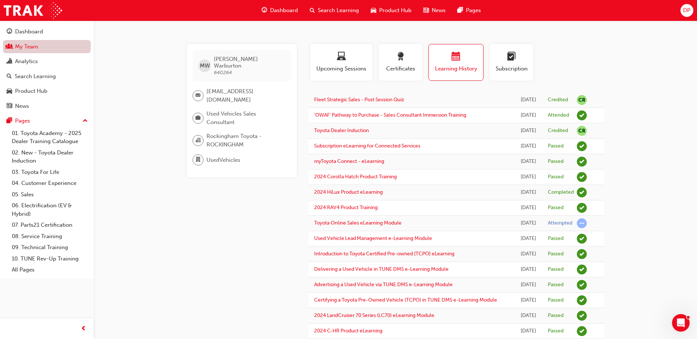
click at [48, 48] on link "My Team" at bounding box center [47, 47] width 88 height 14
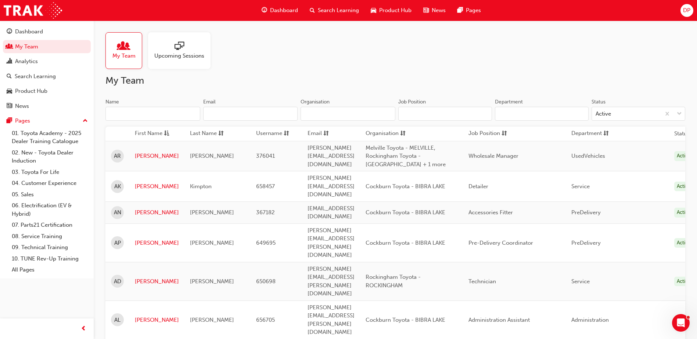
click at [126, 116] on input "Name" at bounding box center [152, 114] width 95 height 14
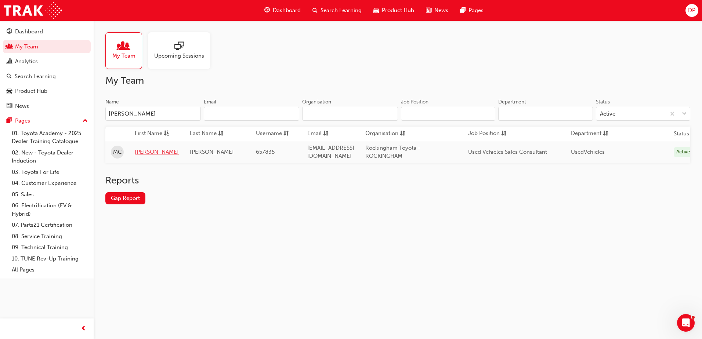
type input "[PERSON_NAME]"
click at [143, 154] on link "[PERSON_NAME]" at bounding box center [157, 152] width 44 height 8
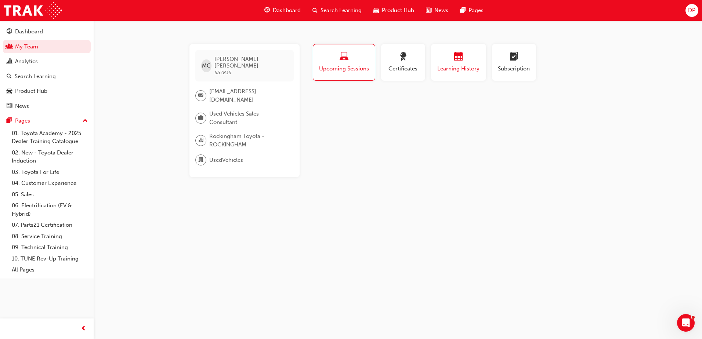
click at [465, 56] on div "button" at bounding box center [459, 57] width 44 height 11
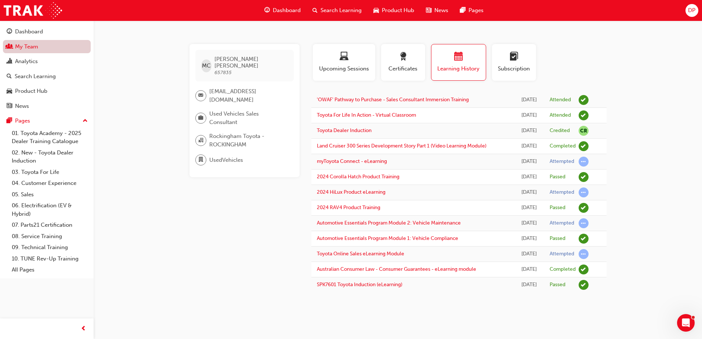
click at [29, 47] on link "My Team" at bounding box center [47, 47] width 88 height 14
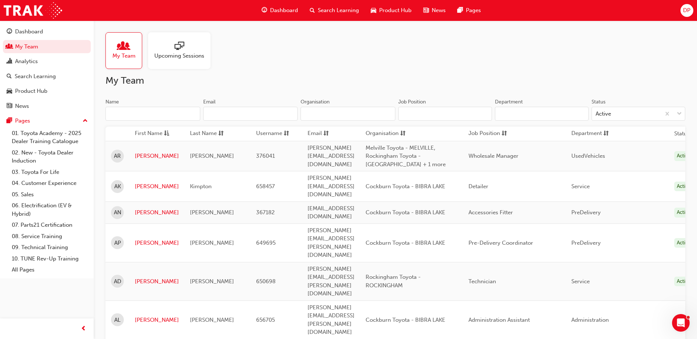
click at [133, 113] on input "Name" at bounding box center [152, 114] width 95 height 14
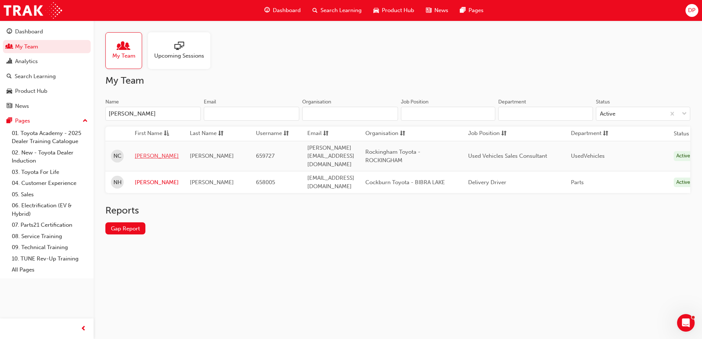
type input "[PERSON_NAME]"
click at [141, 152] on link "[PERSON_NAME]" at bounding box center [157, 156] width 44 height 8
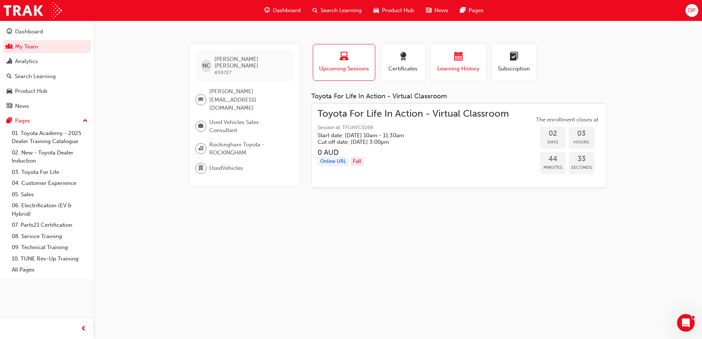
click at [467, 61] on div "button" at bounding box center [459, 57] width 44 height 11
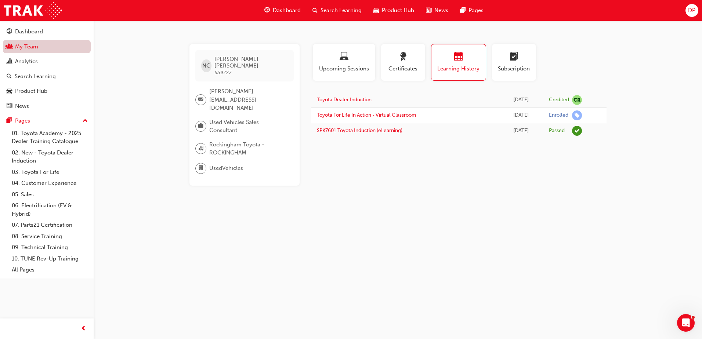
click at [21, 46] on link "My Team" at bounding box center [47, 47] width 88 height 14
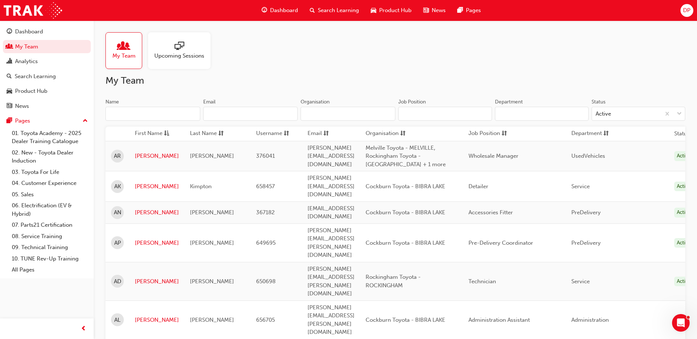
click at [121, 118] on input "Name" at bounding box center [152, 114] width 95 height 14
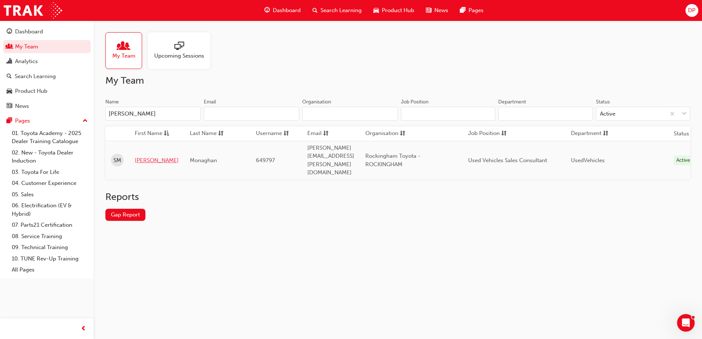
type input "[PERSON_NAME]"
click at [142, 156] on link "[PERSON_NAME]" at bounding box center [157, 160] width 44 height 8
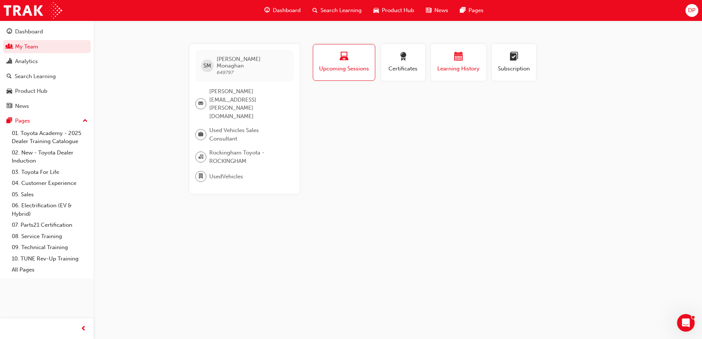
click at [450, 55] on div "button" at bounding box center [459, 57] width 44 height 11
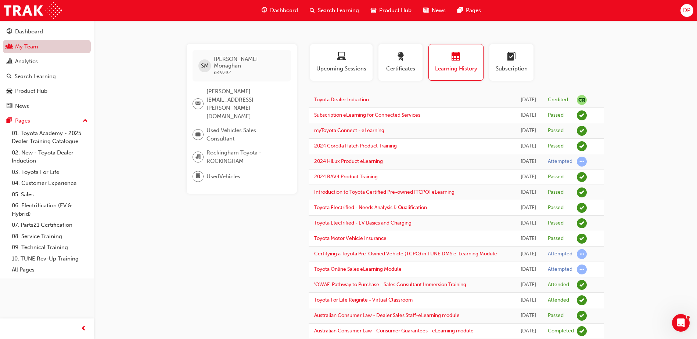
click at [26, 50] on link "My Team" at bounding box center [47, 47] width 88 height 14
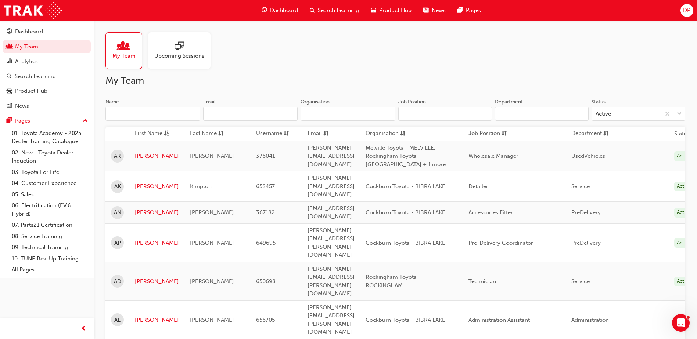
click at [130, 114] on input "Name" at bounding box center [152, 114] width 95 height 14
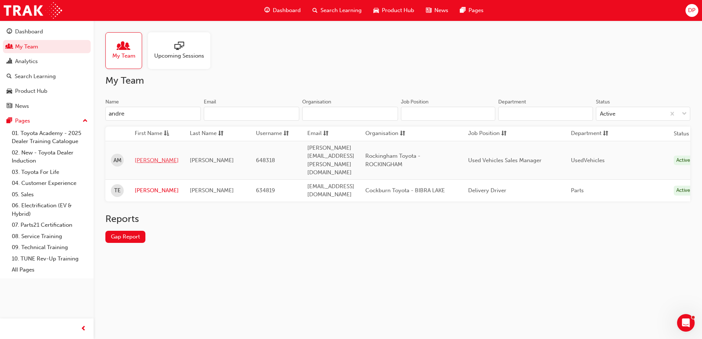
type input "andre"
click at [147, 156] on link "[PERSON_NAME]" at bounding box center [157, 160] width 44 height 8
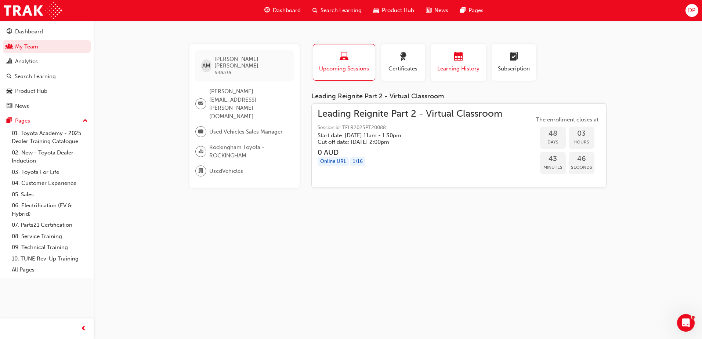
click at [461, 61] on span "calendar-icon" at bounding box center [458, 57] width 9 height 10
